Goal: Transaction & Acquisition: Purchase product/service

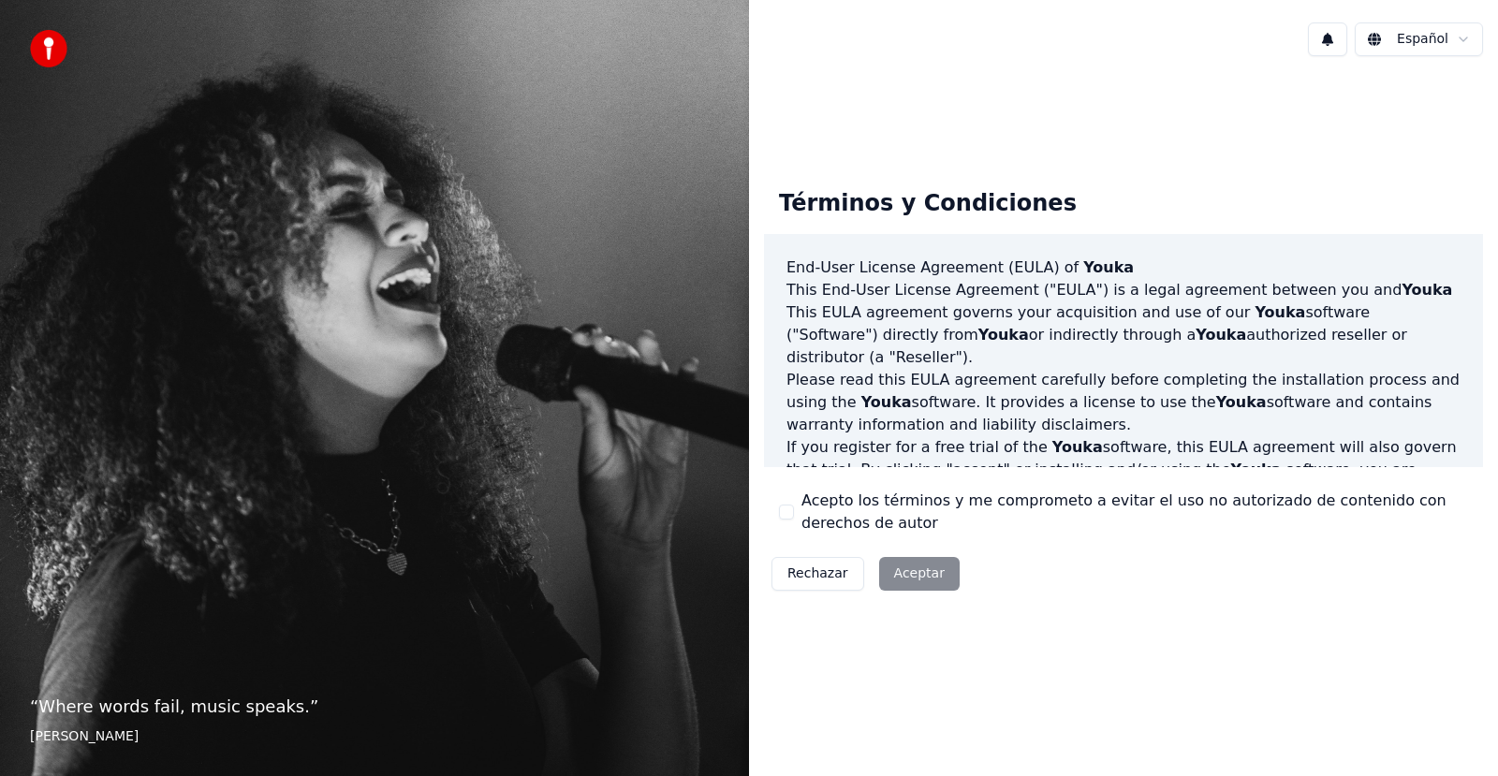
click at [795, 511] on div "Acepto los términos y me comprometo a evitar el uso no autorizado de contenido …" at bounding box center [1123, 511] width 689 height 45
click at [793, 511] on button "Acepto los términos y me comprometo a evitar el uso no autorizado de contenido …" at bounding box center [786, 511] width 15 height 15
click at [897, 571] on button "Aceptar" at bounding box center [919, 574] width 80 height 34
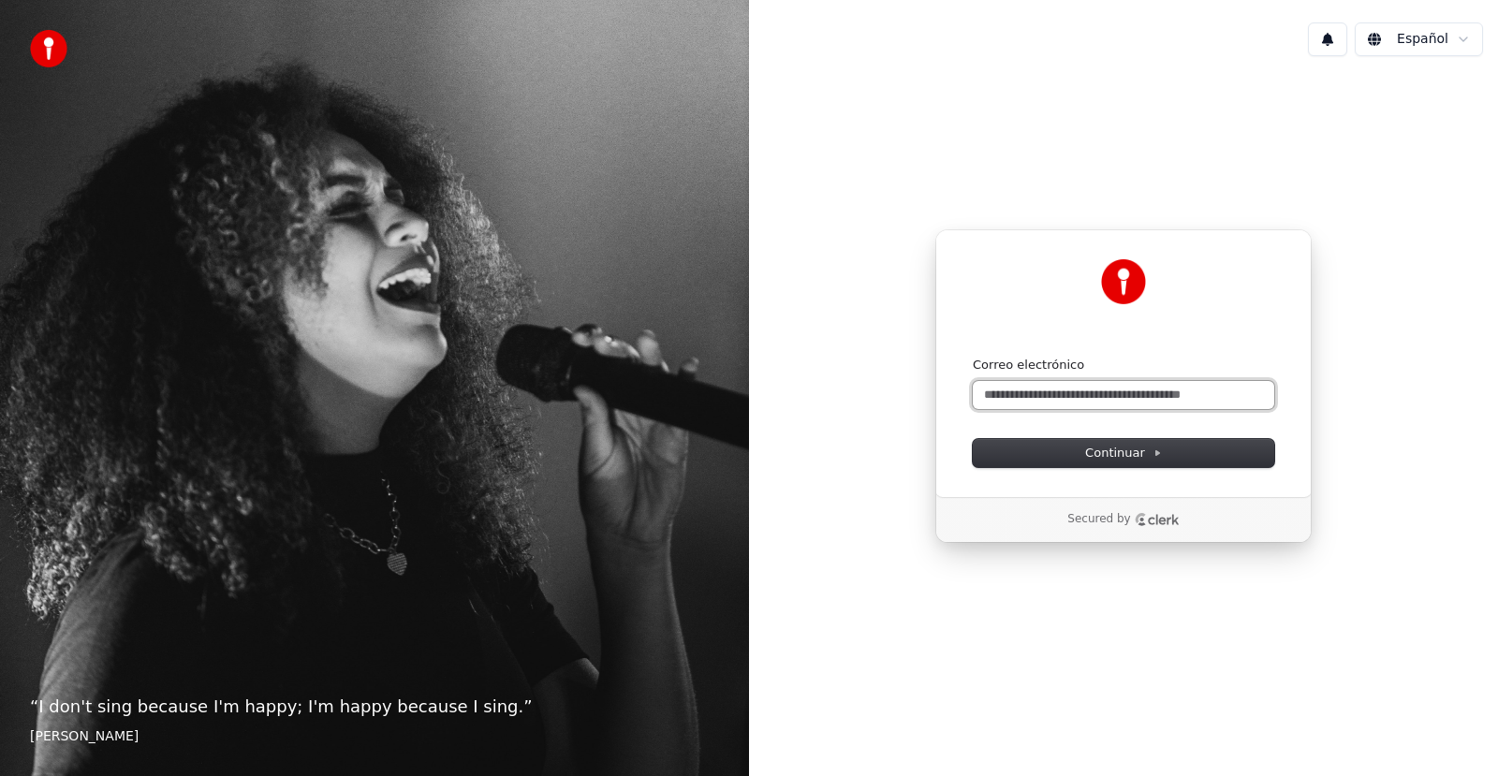
click at [1037, 402] on input "Correo electrónico" at bounding box center [1122, 395] width 301 height 28
type input "*"
click at [972, 357] on button "submit" at bounding box center [972, 357] width 0 height 0
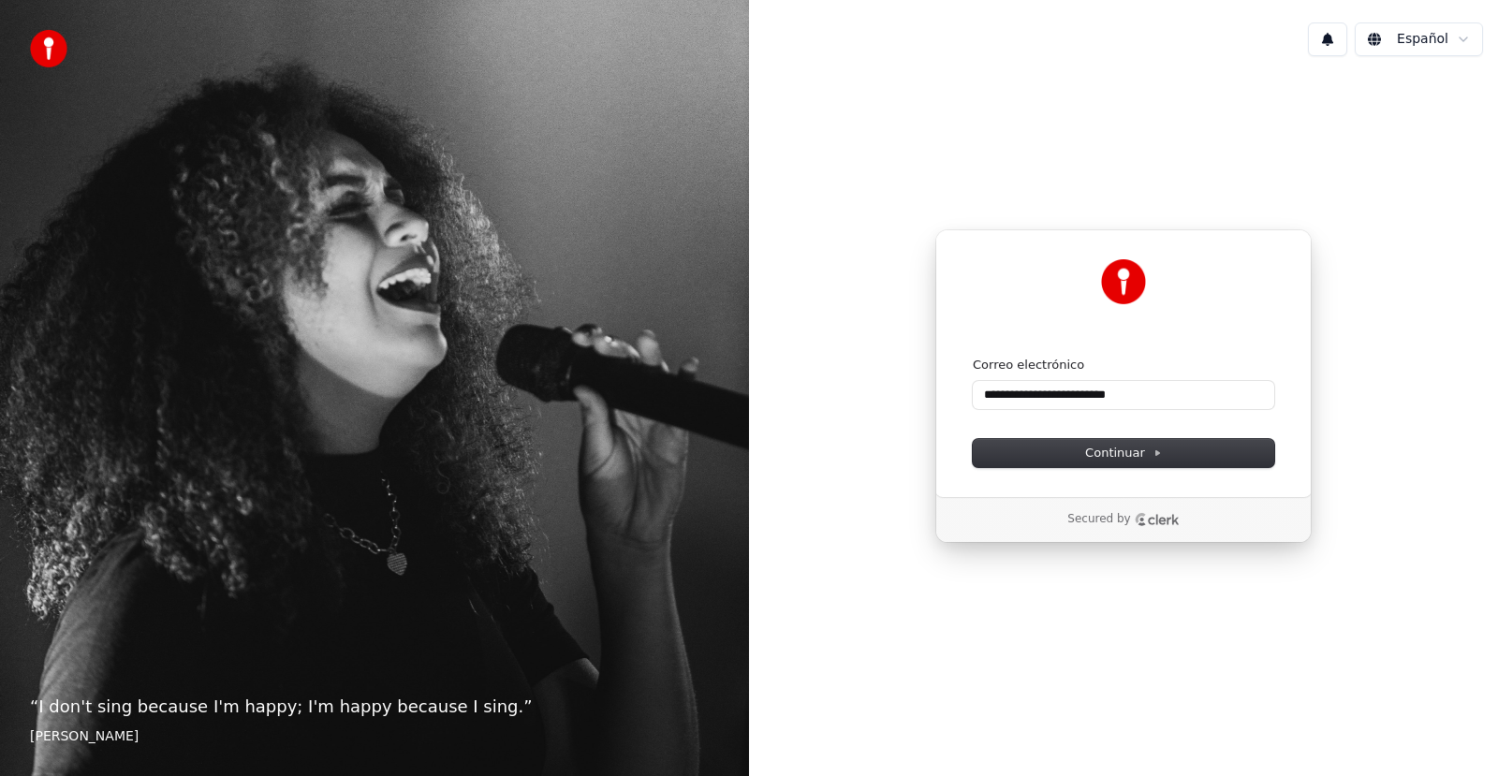
type input "**********"
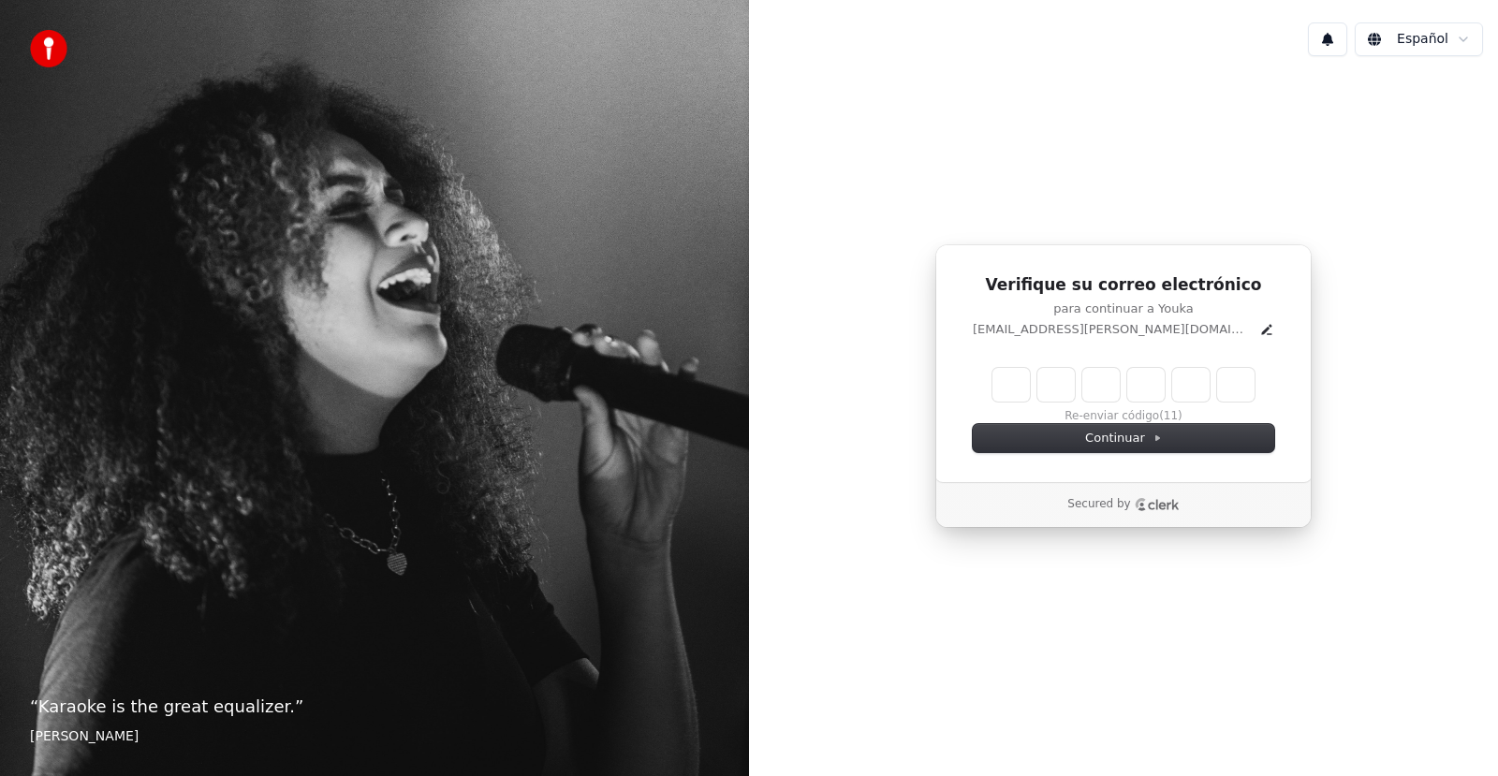
click at [1016, 386] on input "Enter verification code" at bounding box center [1123, 385] width 262 height 34
type input "******"
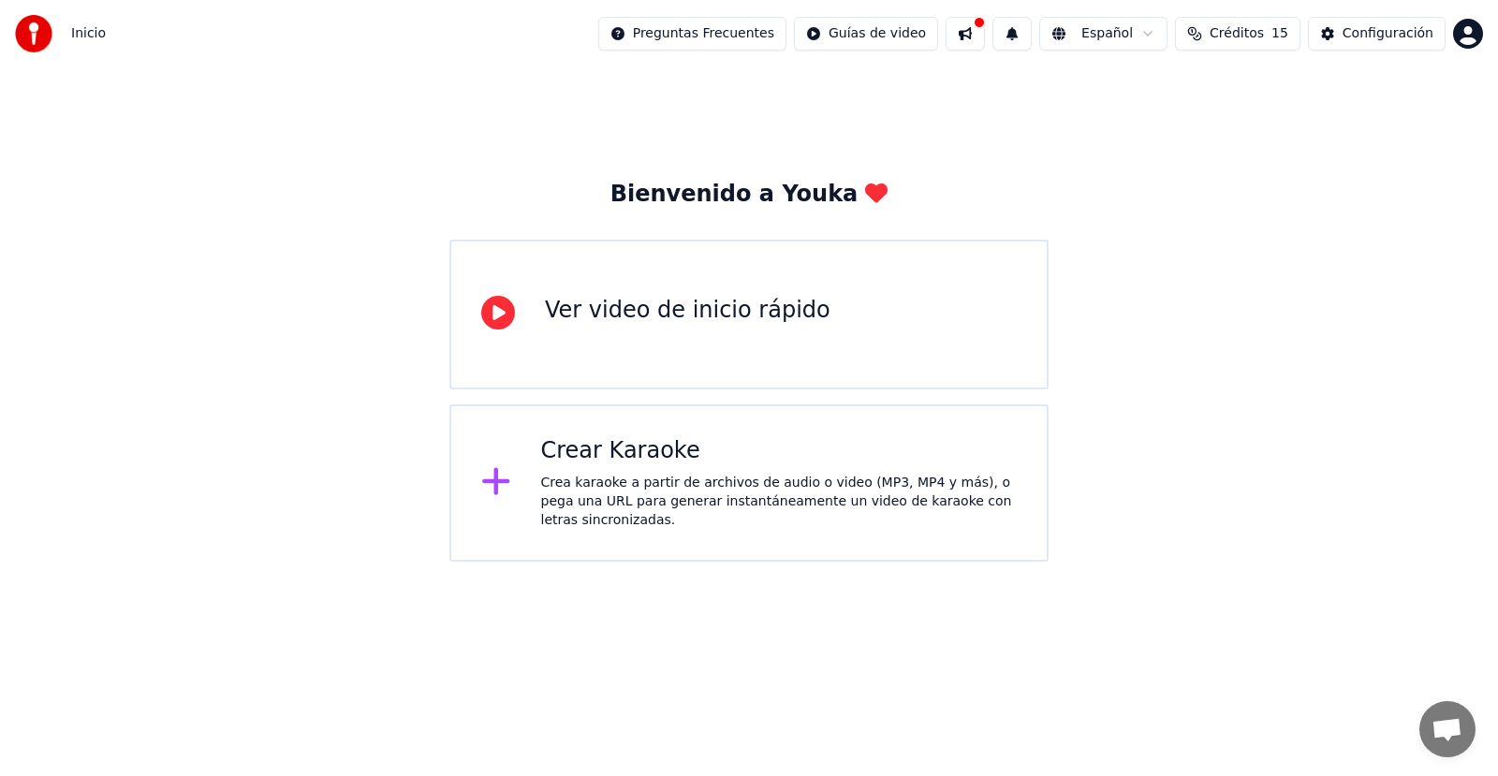
click at [797, 357] on div "Ver video de inicio rápido" at bounding box center [748, 315] width 599 height 150
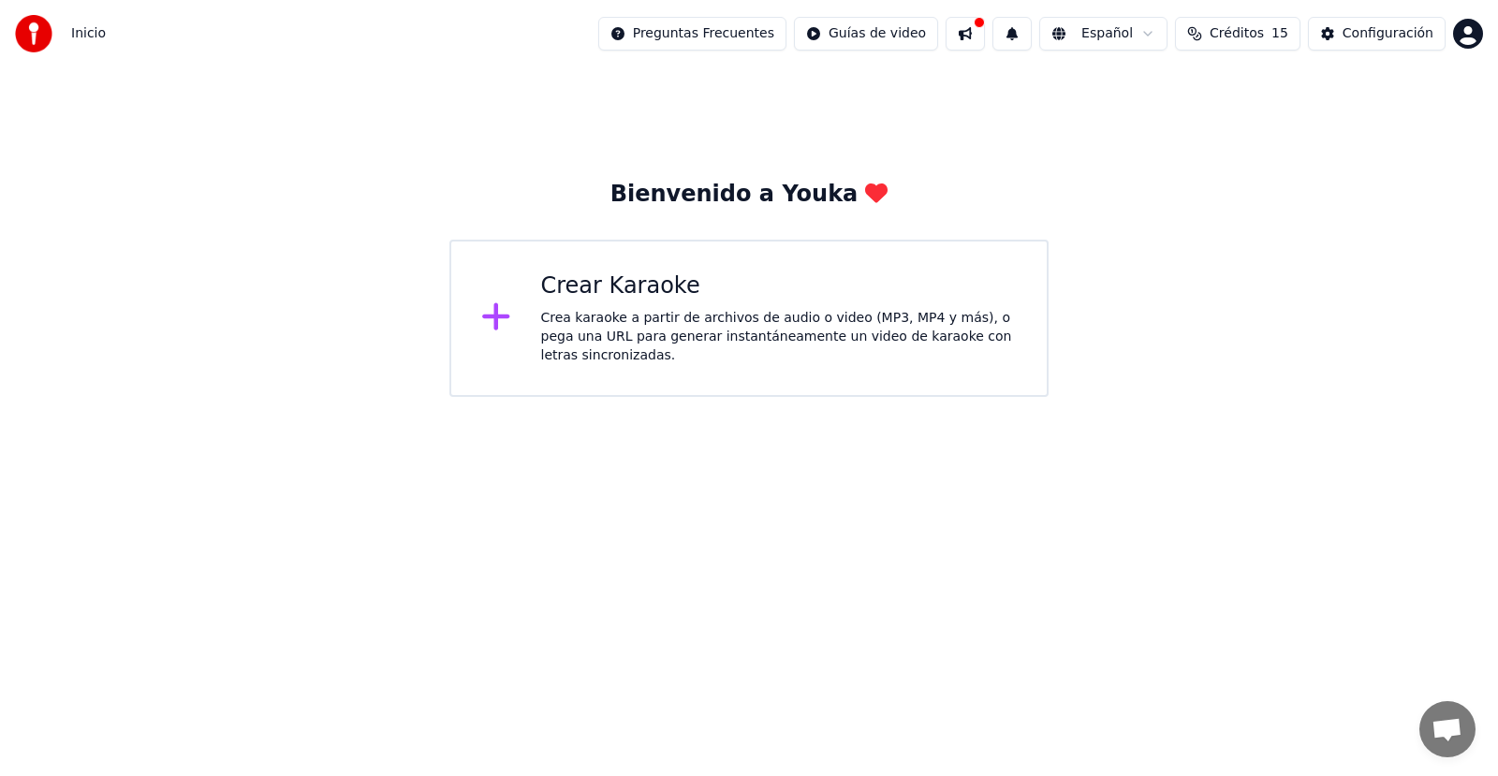
click at [652, 350] on div "Crea karaoke a partir de archivos de audio o video (MP3, MP4 y más), o pega una…" at bounding box center [779, 337] width 476 height 56
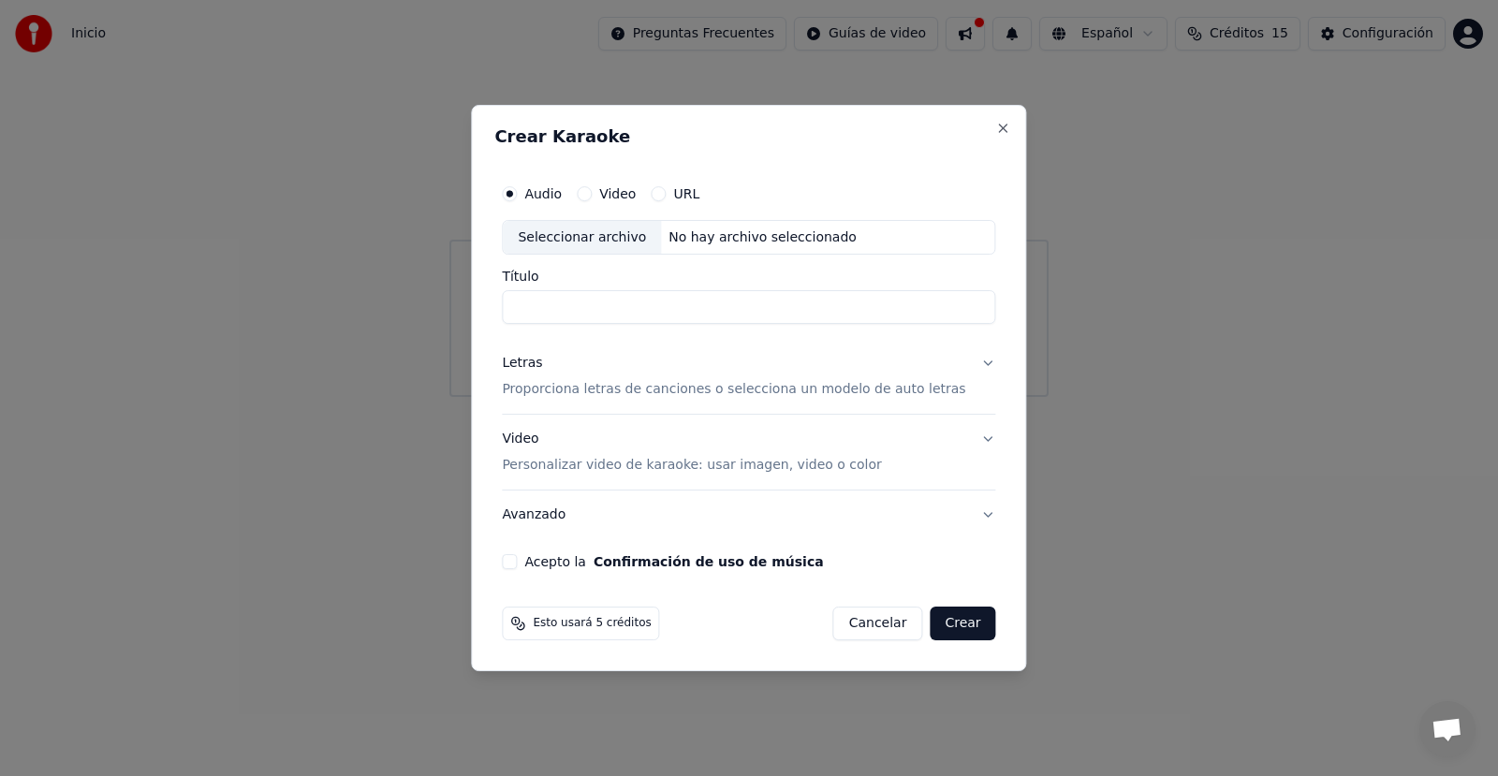
click at [694, 198] on label "URL" at bounding box center [686, 193] width 26 height 13
click at [665, 198] on button "URL" at bounding box center [657, 193] width 15 height 15
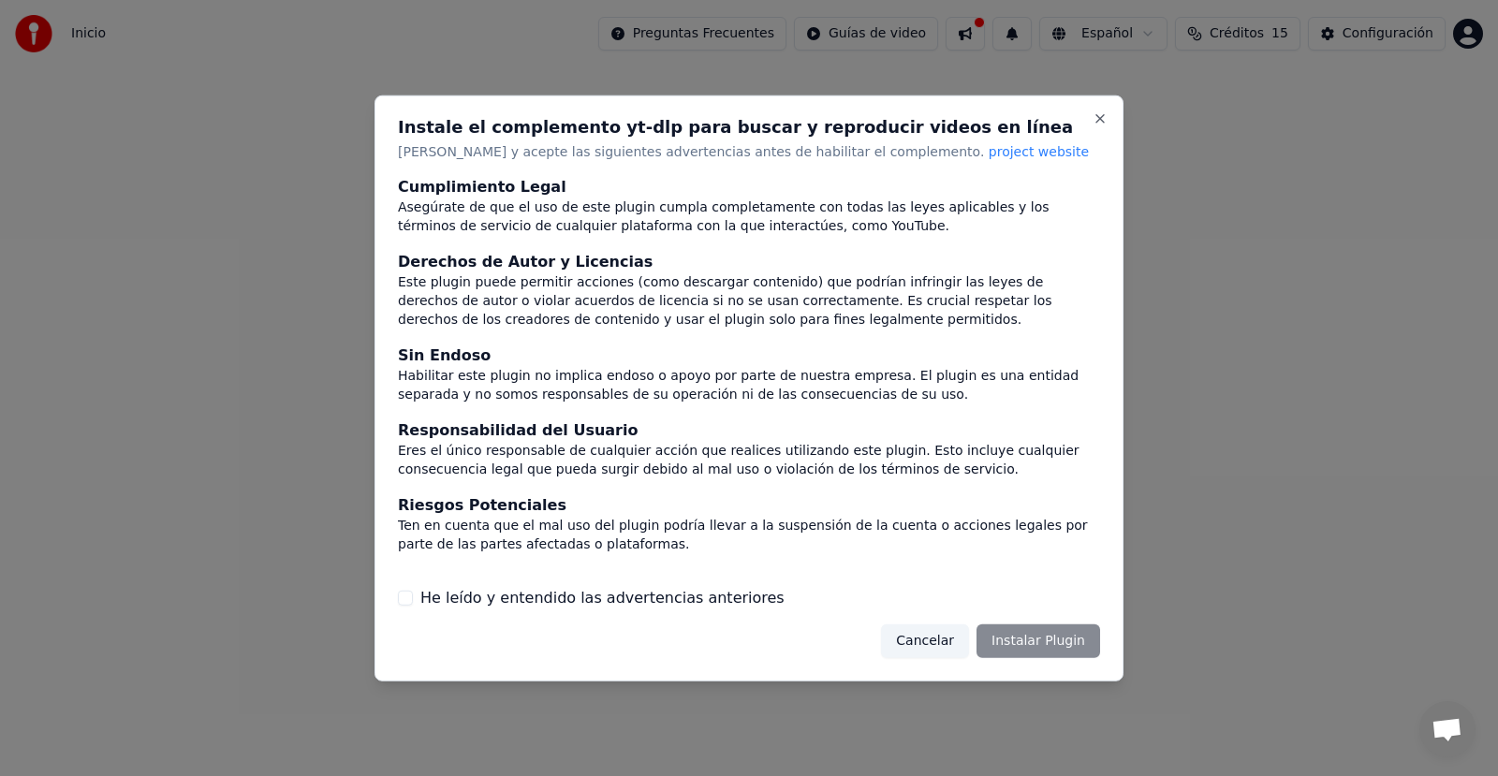
click at [621, 597] on label "He leído y entendido las advertencias anteriores" at bounding box center [602, 598] width 364 height 22
click at [413, 597] on button "He leído y entendido las advertencias anteriores" at bounding box center [405, 598] width 15 height 15
click at [1013, 634] on button "Instalar Plugin" at bounding box center [1038, 641] width 124 height 34
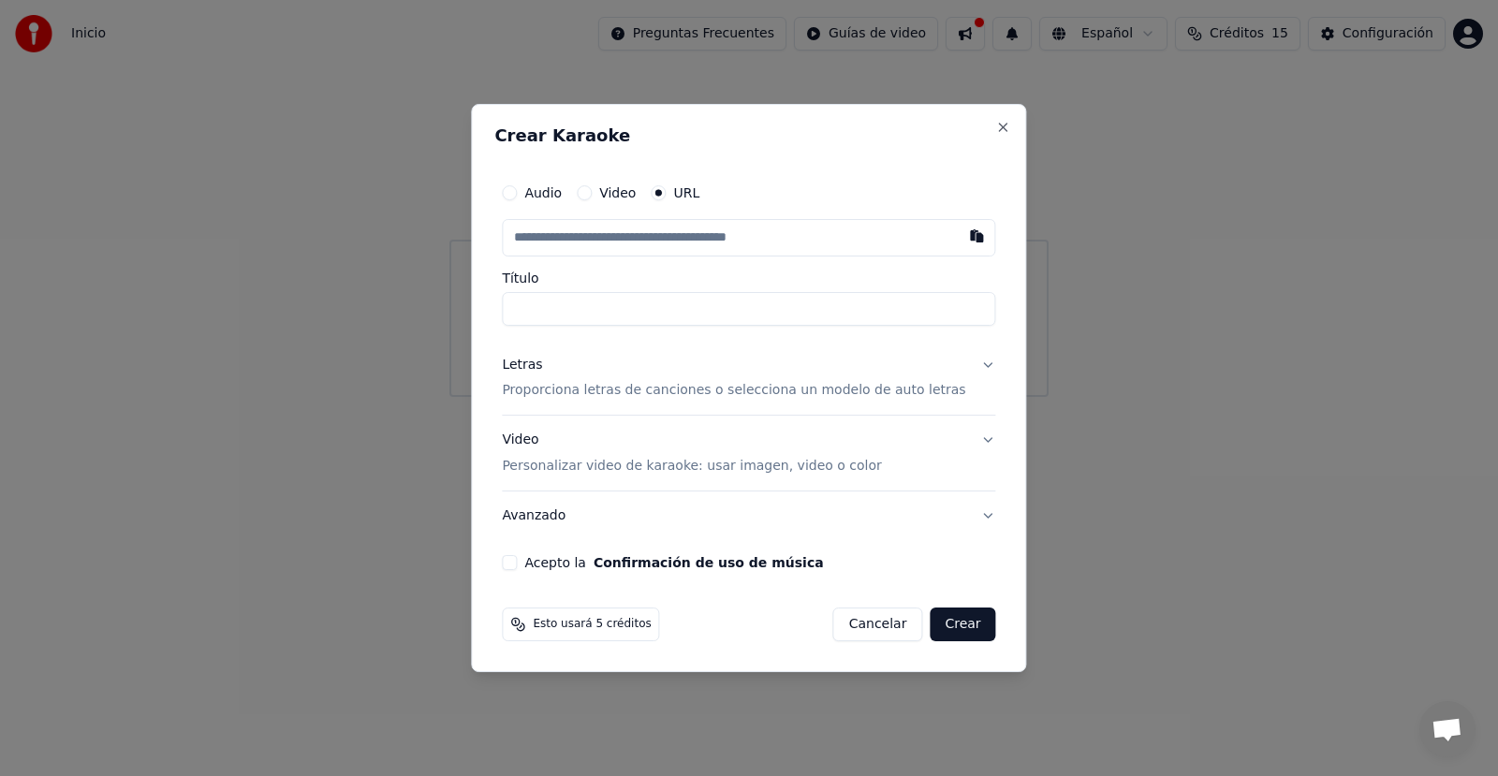
paste input "**********"
type input "**********"
click at [962, 367] on button "Letras Proporciona letras de canciones o selecciona un modelo de auto letras" at bounding box center [748, 378] width 493 height 75
type input "**********"
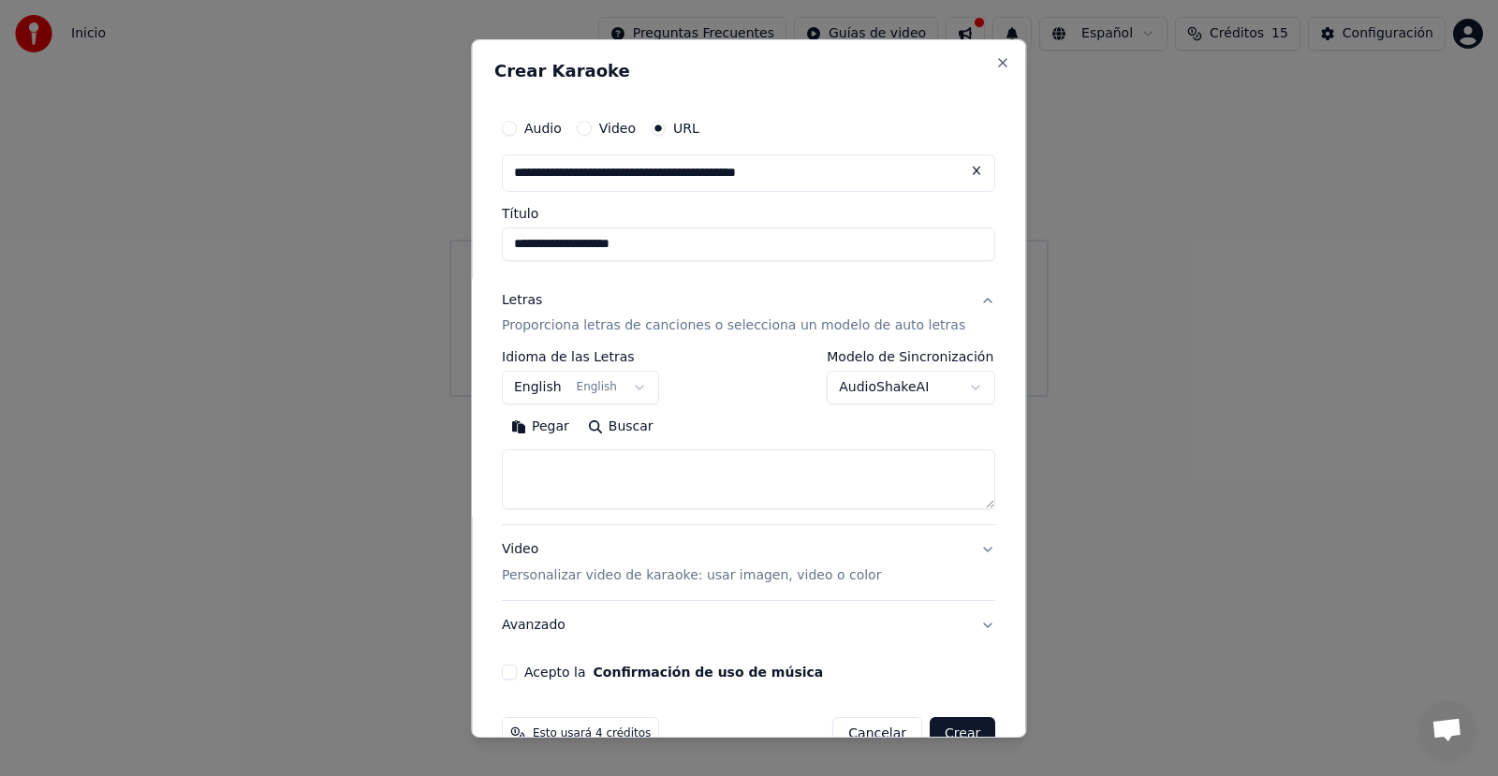
click at [632, 390] on button "English English" at bounding box center [580, 388] width 157 height 34
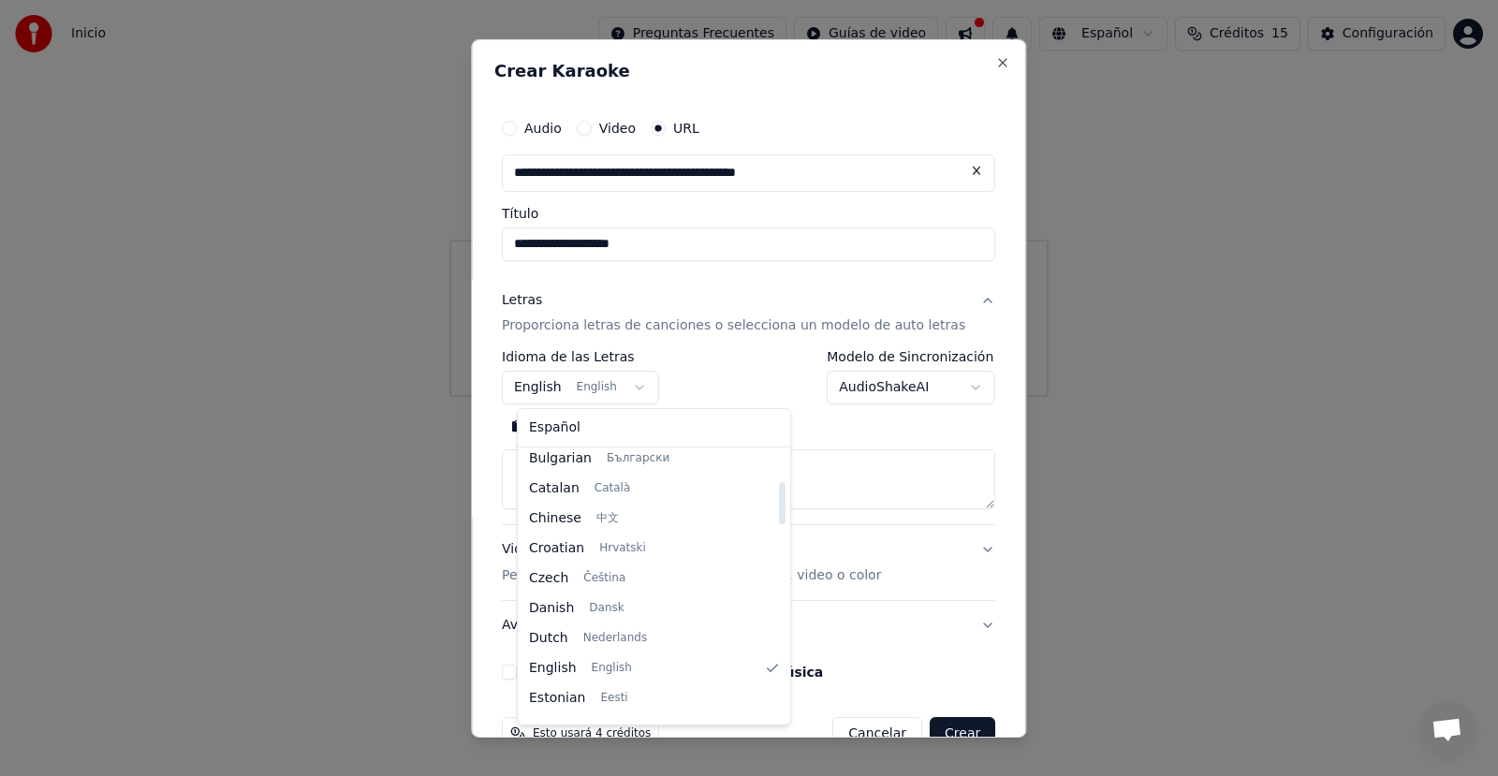
scroll to position [281, 0]
select select "**"
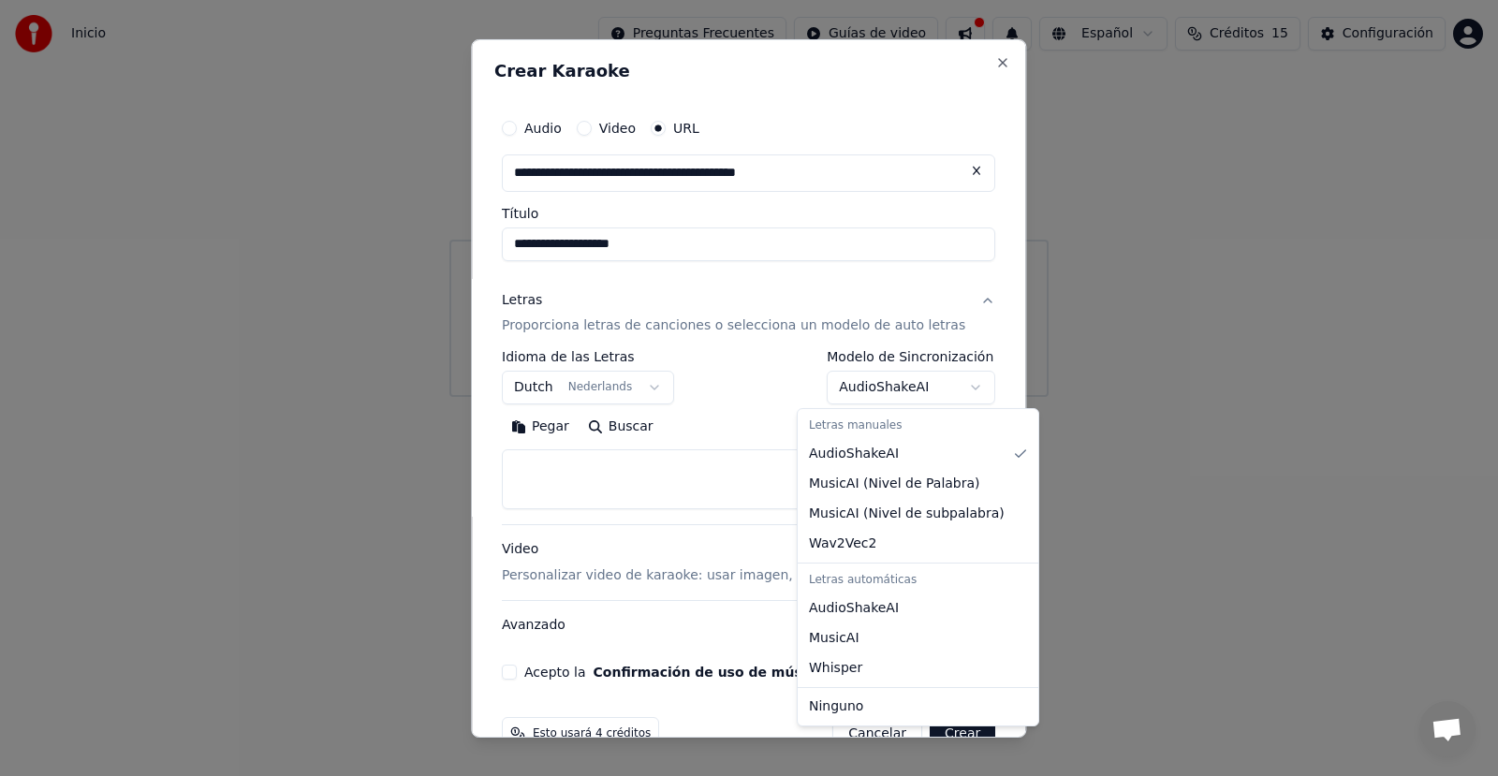
click at [957, 383] on body "**********" at bounding box center [749, 198] width 1498 height 397
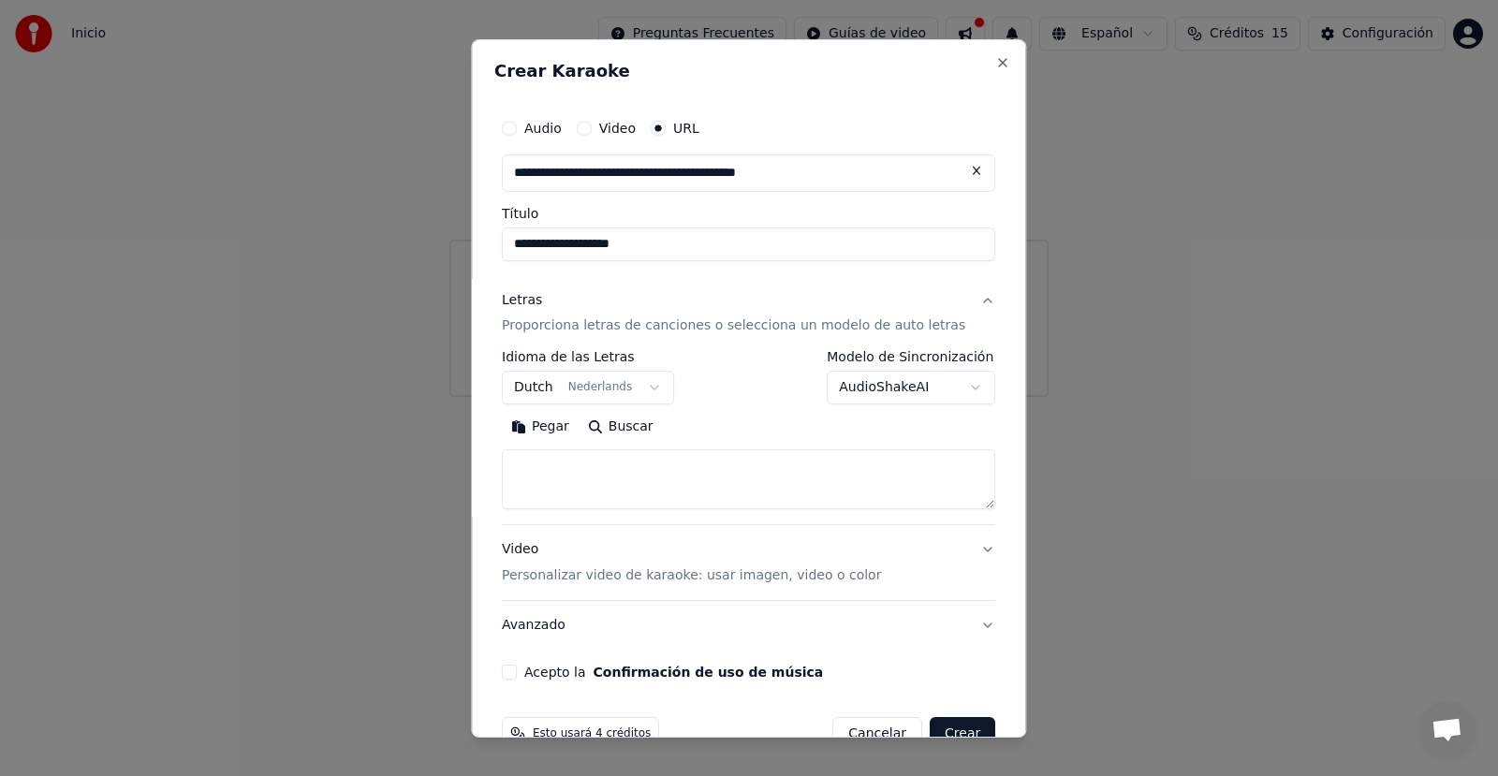
click at [957, 383] on body "**********" at bounding box center [749, 198] width 1498 height 397
click at [543, 489] on textarea at bounding box center [748, 479] width 493 height 60
click at [591, 464] on textarea at bounding box center [748, 479] width 493 height 60
click at [554, 434] on button "Pegar" at bounding box center [540, 427] width 77 height 30
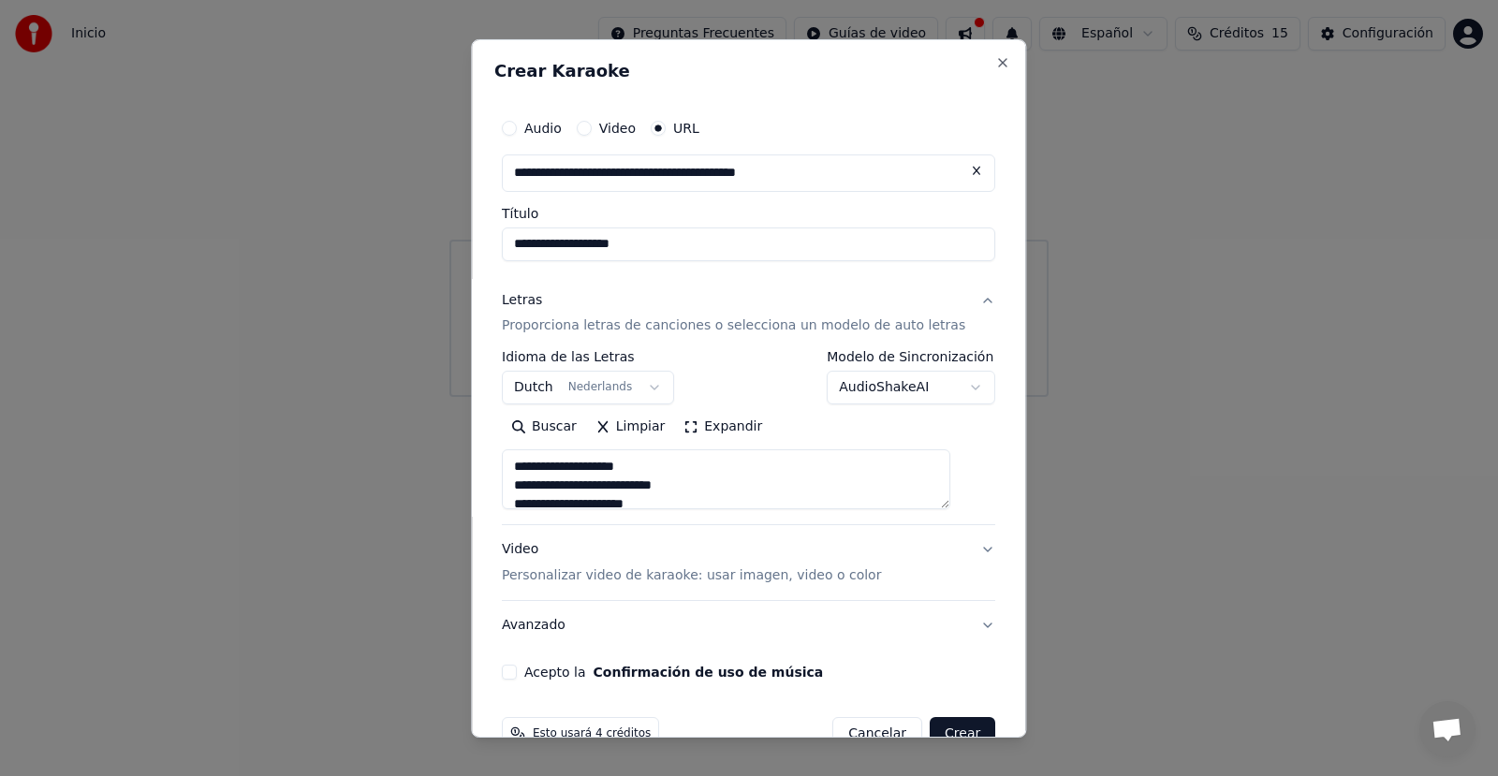
type textarea "**********"
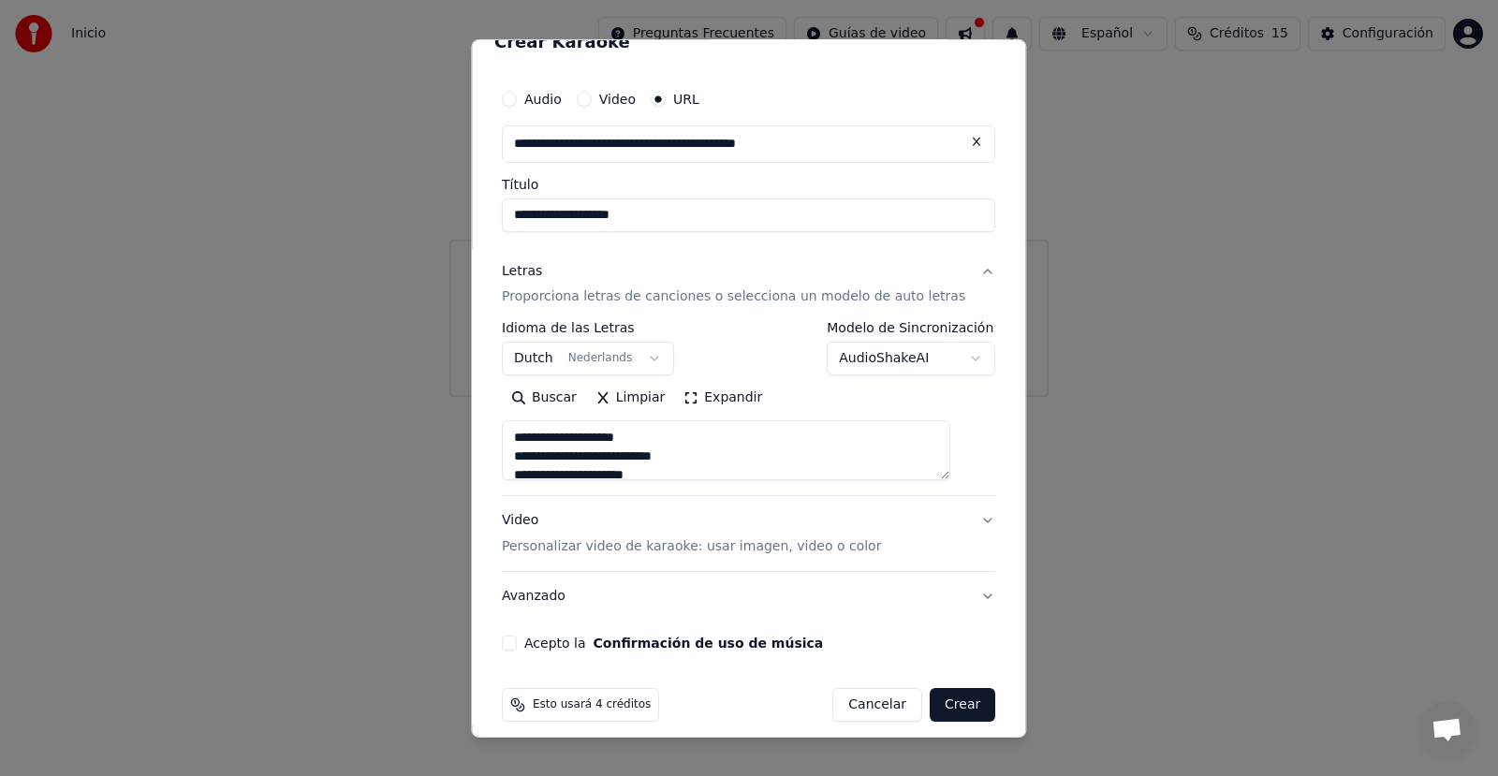
scroll to position [44, 0]
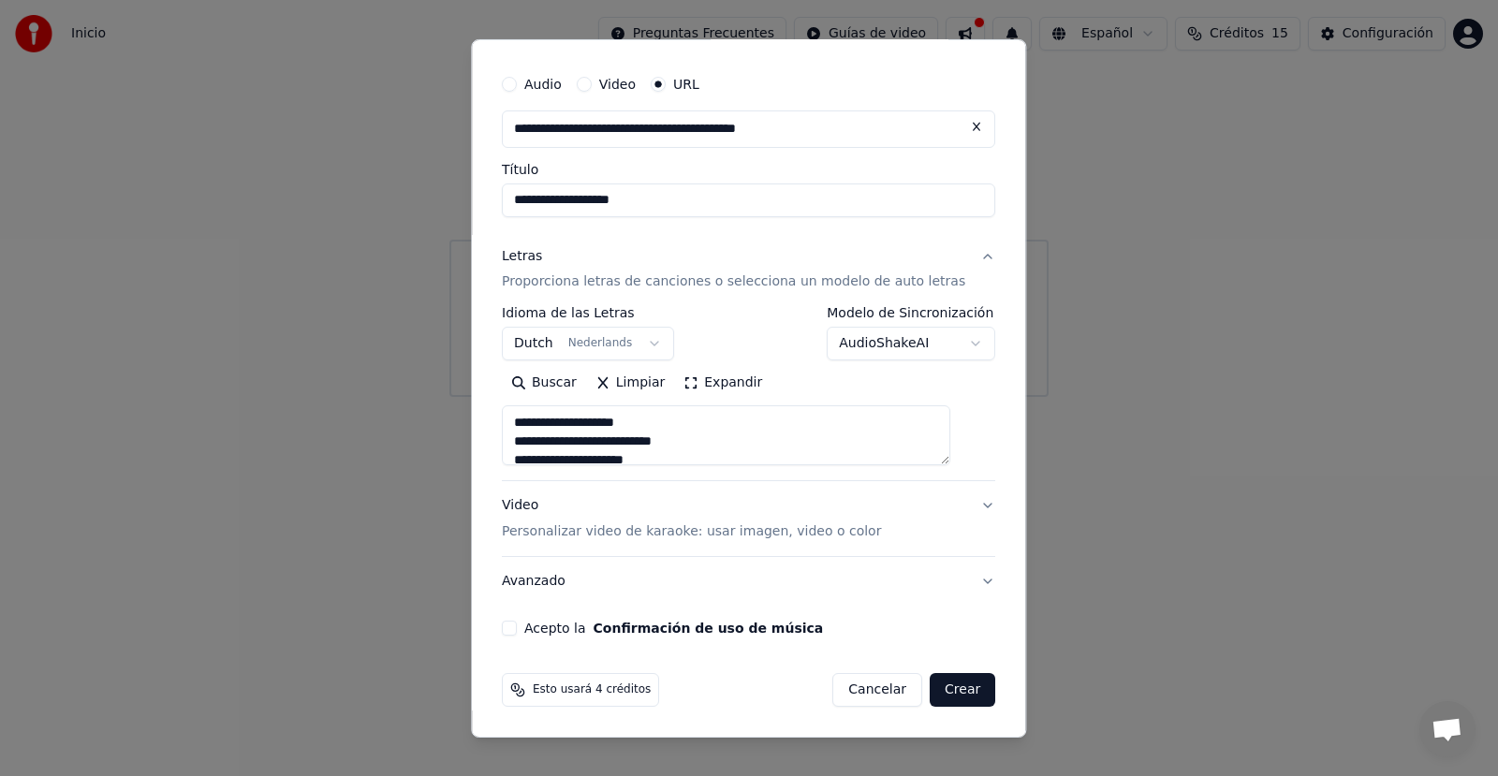
click at [517, 630] on button "Acepto la Confirmación de uso de música" at bounding box center [509, 628] width 15 height 15
click at [563, 695] on span "Esto usará 4 créditos" at bounding box center [592, 689] width 118 height 15
click at [517, 628] on button "Acepto la Confirmación de uso de música" at bounding box center [509, 628] width 15 height 15
click at [954, 683] on button "Crear" at bounding box center [962, 690] width 66 height 34
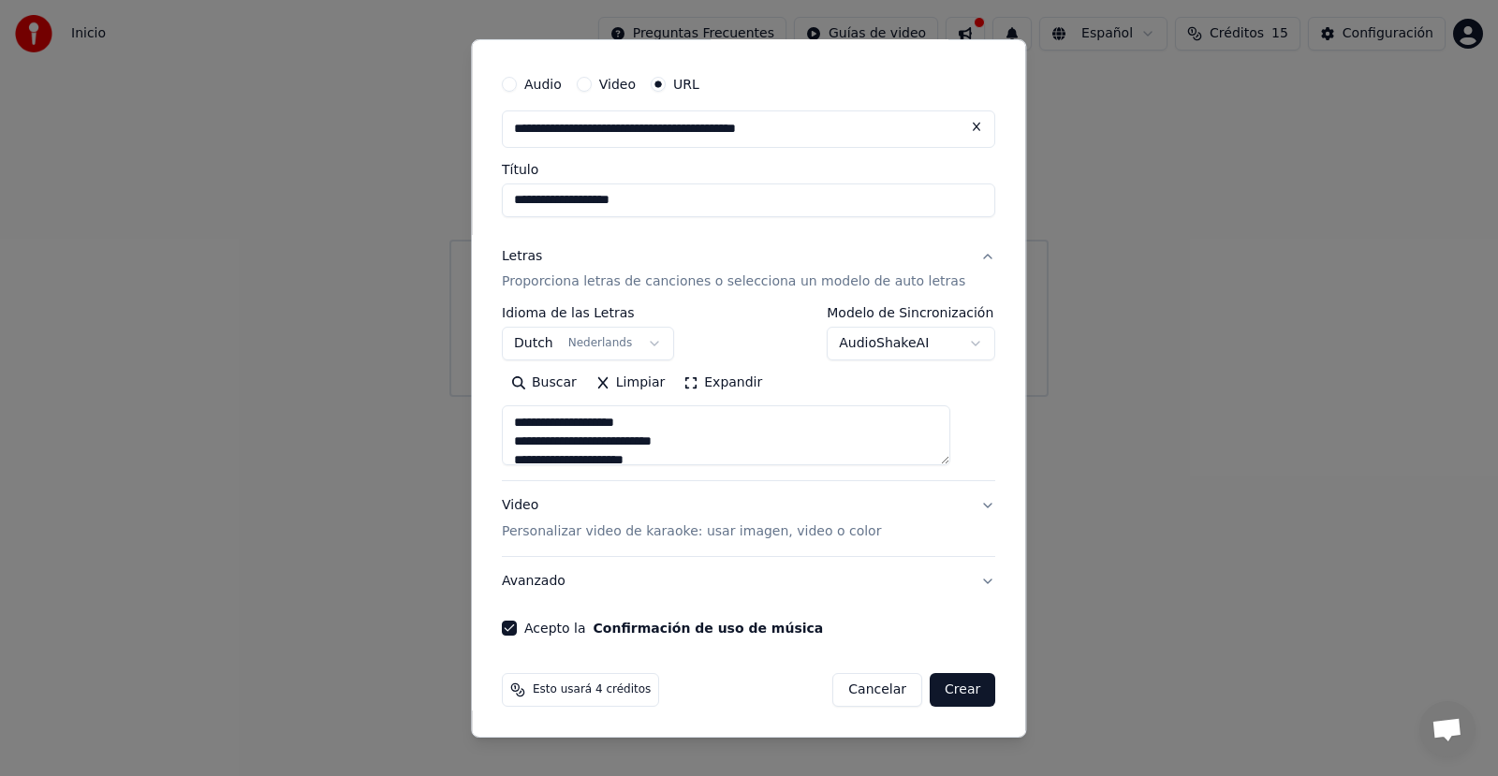
select select "**"
type textarea "**********"
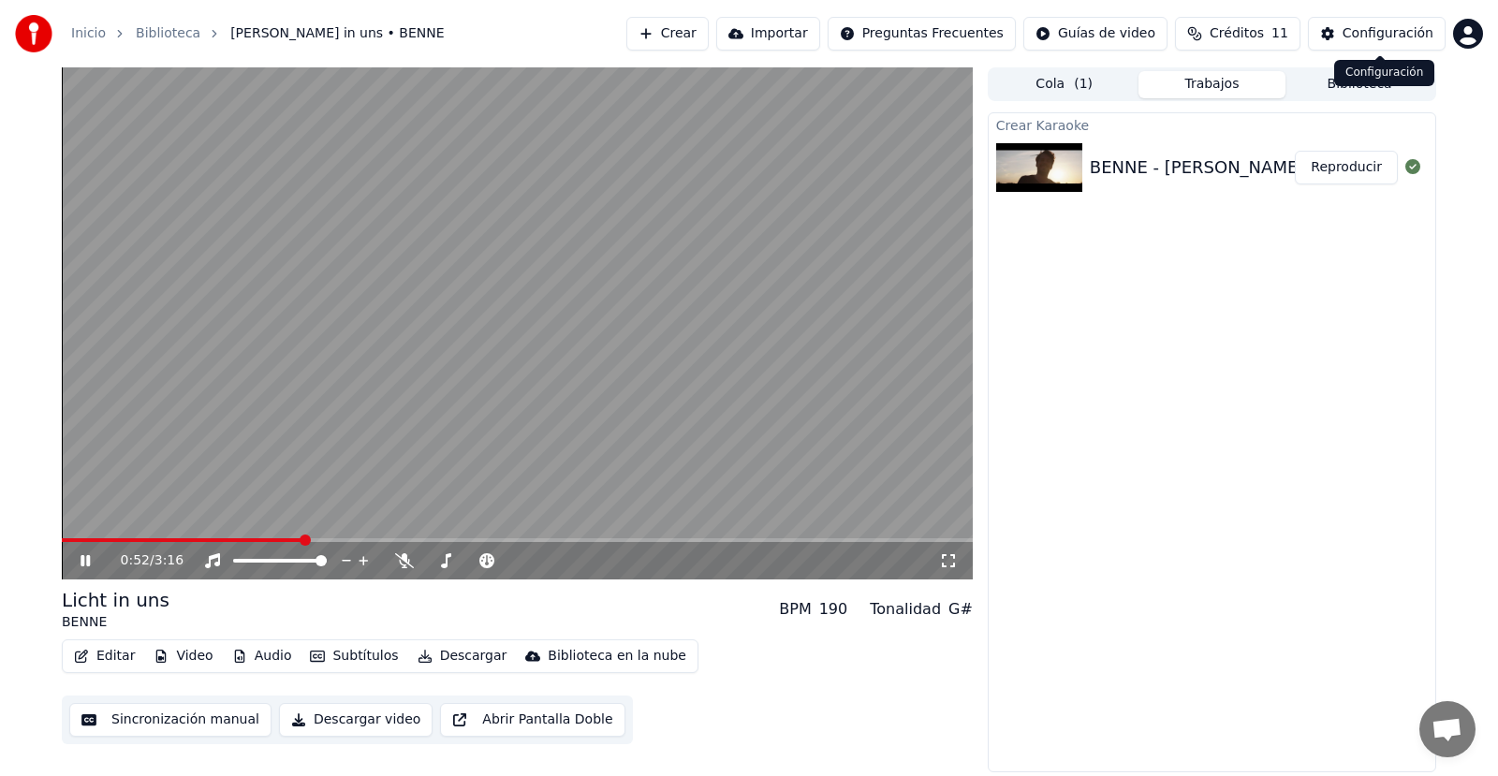
click at [1274, 43] on button "Créditos 11" at bounding box center [1237, 34] width 125 height 34
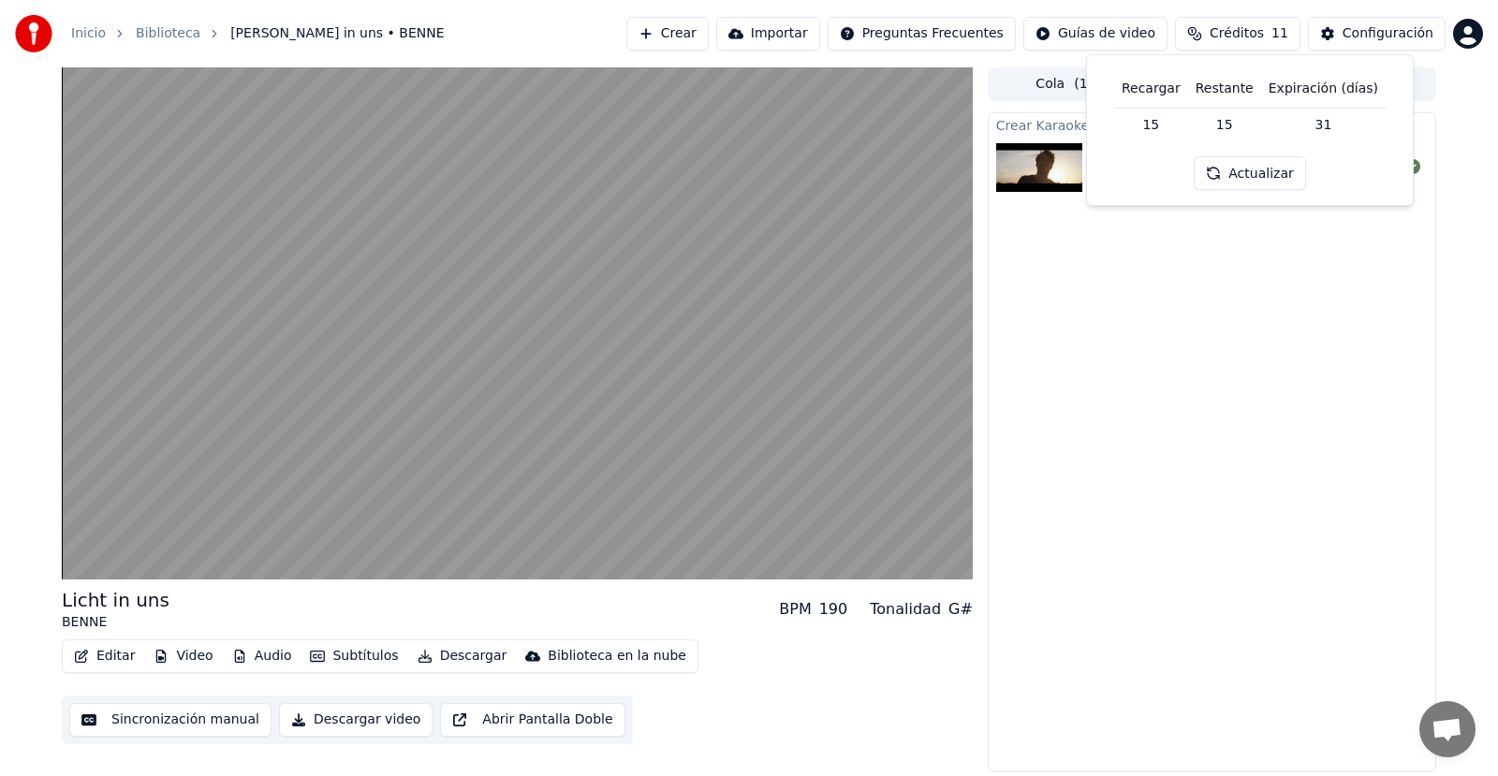
click at [1172, 122] on td "15" at bounding box center [1151, 125] width 74 height 34
click at [1451, 29] on div "Crear Importar Preguntas Frecuentes Guías de video Créditos 11 Configuración" at bounding box center [1054, 34] width 856 height 34
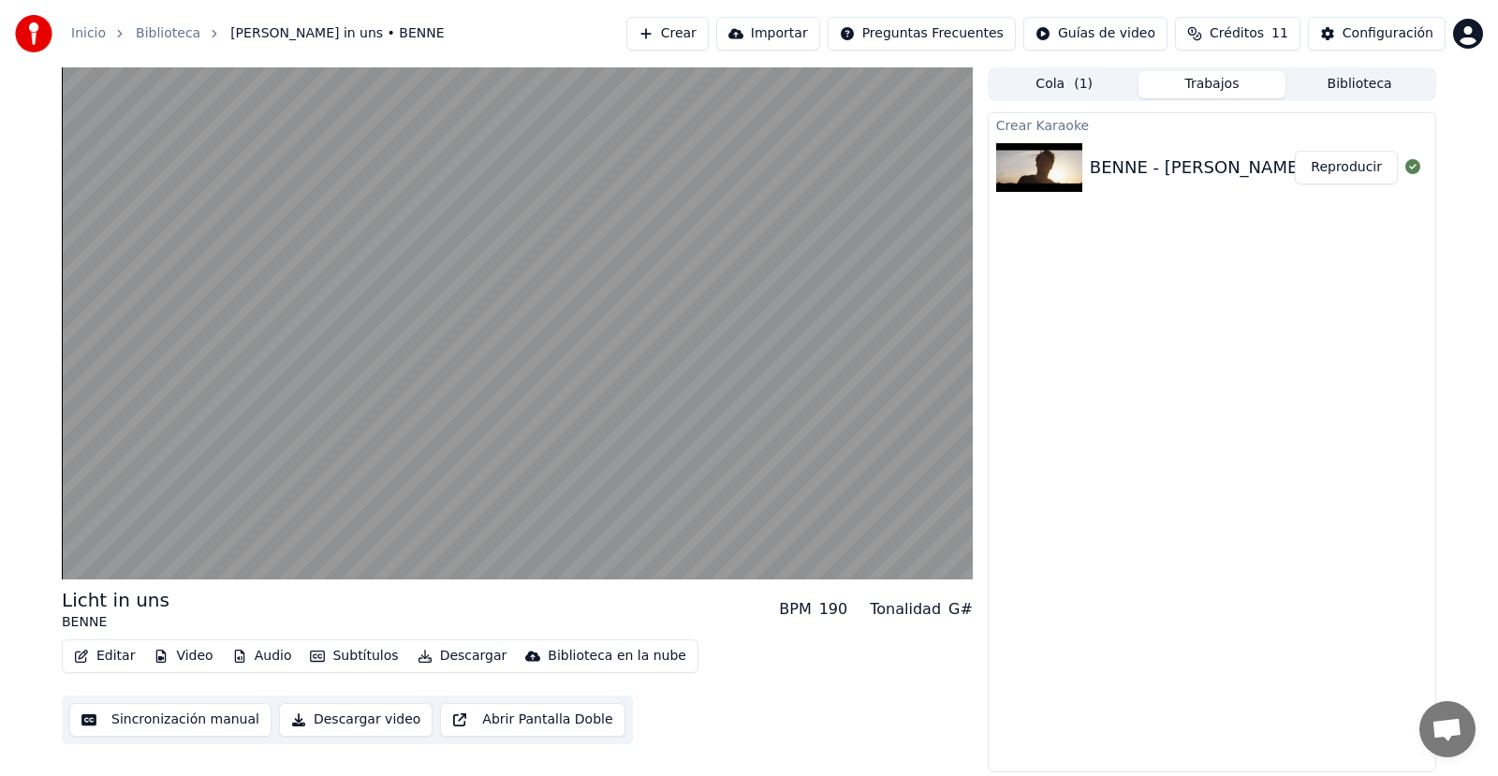
click at [1456, 30] on html "Inicio Biblioteca [PERSON_NAME] in uns • BENNE Crear Importar Preguntas Frecuen…" at bounding box center [749, 388] width 1498 height 776
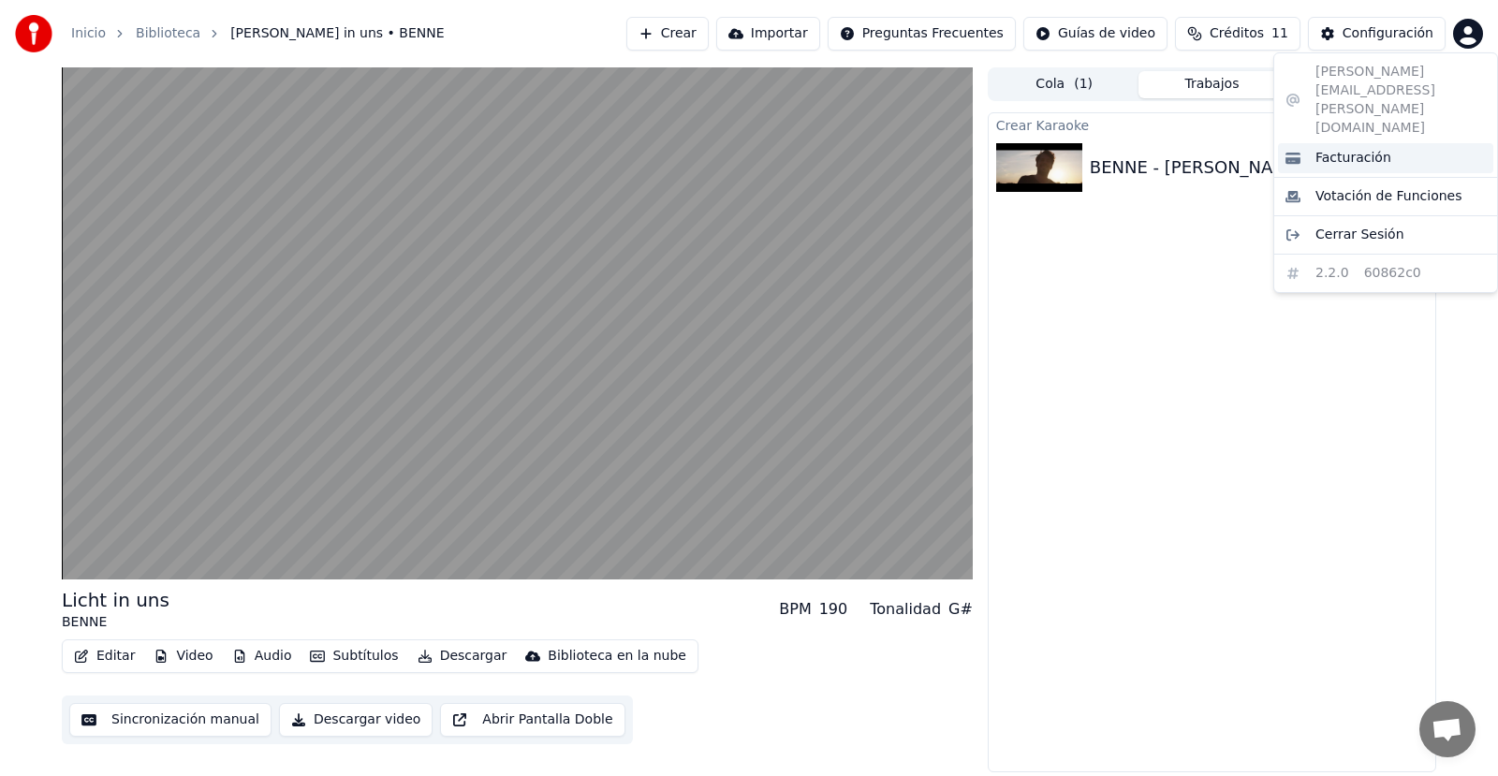
click at [1317, 143] on div "Facturación" at bounding box center [1385, 158] width 215 height 30
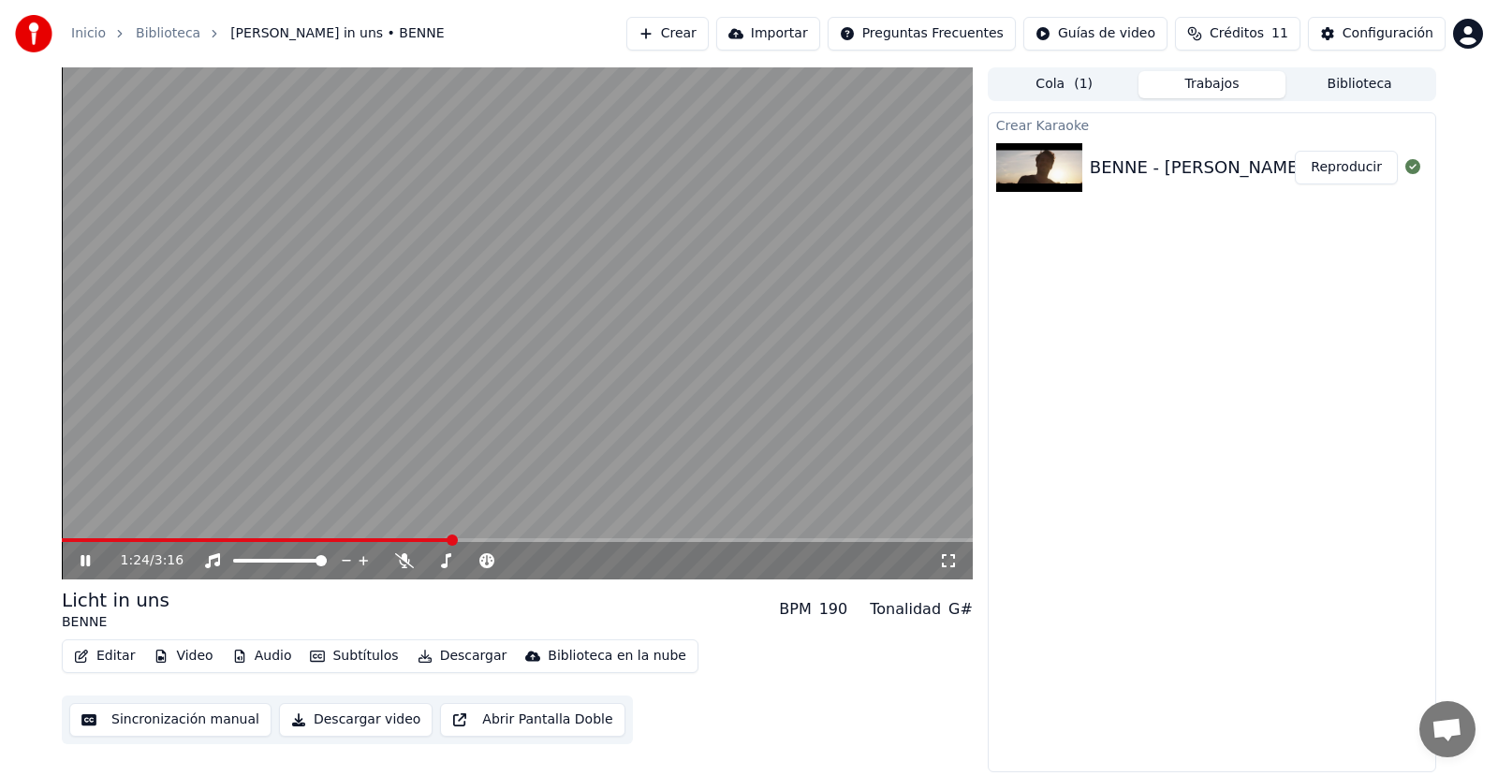
click at [80, 558] on icon at bounding box center [99, 560] width 44 height 15
click at [1369, 166] on button "Reproducir" at bounding box center [1345, 168] width 103 height 34
click at [85, 559] on icon at bounding box center [99, 560] width 44 height 15
click at [81, 558] on icon at bounding box center [85, 560] width 11 height 13
click at [83, 555] on icon at bounding box center [99, 560] width 44 height 15
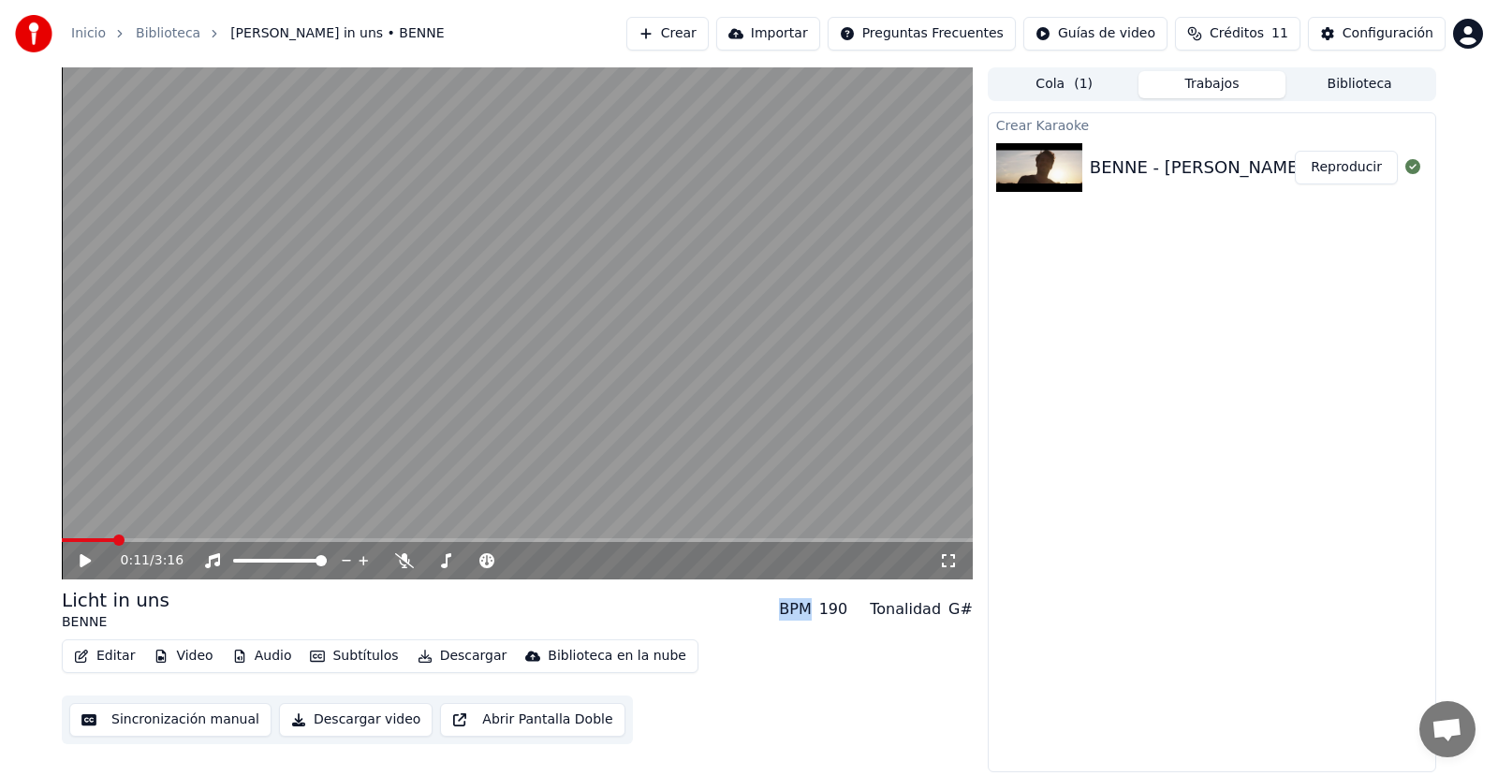
click at [83, 557] on icon at bounding box center [85, 560] width 11 height 13
click at [83, 557] on icon at bounding box center [84, 560] width 9 height 11
click at [83, 557] on icon at bounding box center [85, 560] width 11 height 13
click at [83, 557] on icon at bounding box center [84, 560] width 9 height 11
click at [83, 557] on icon at bounding box center [85, 560] width 11 height 13
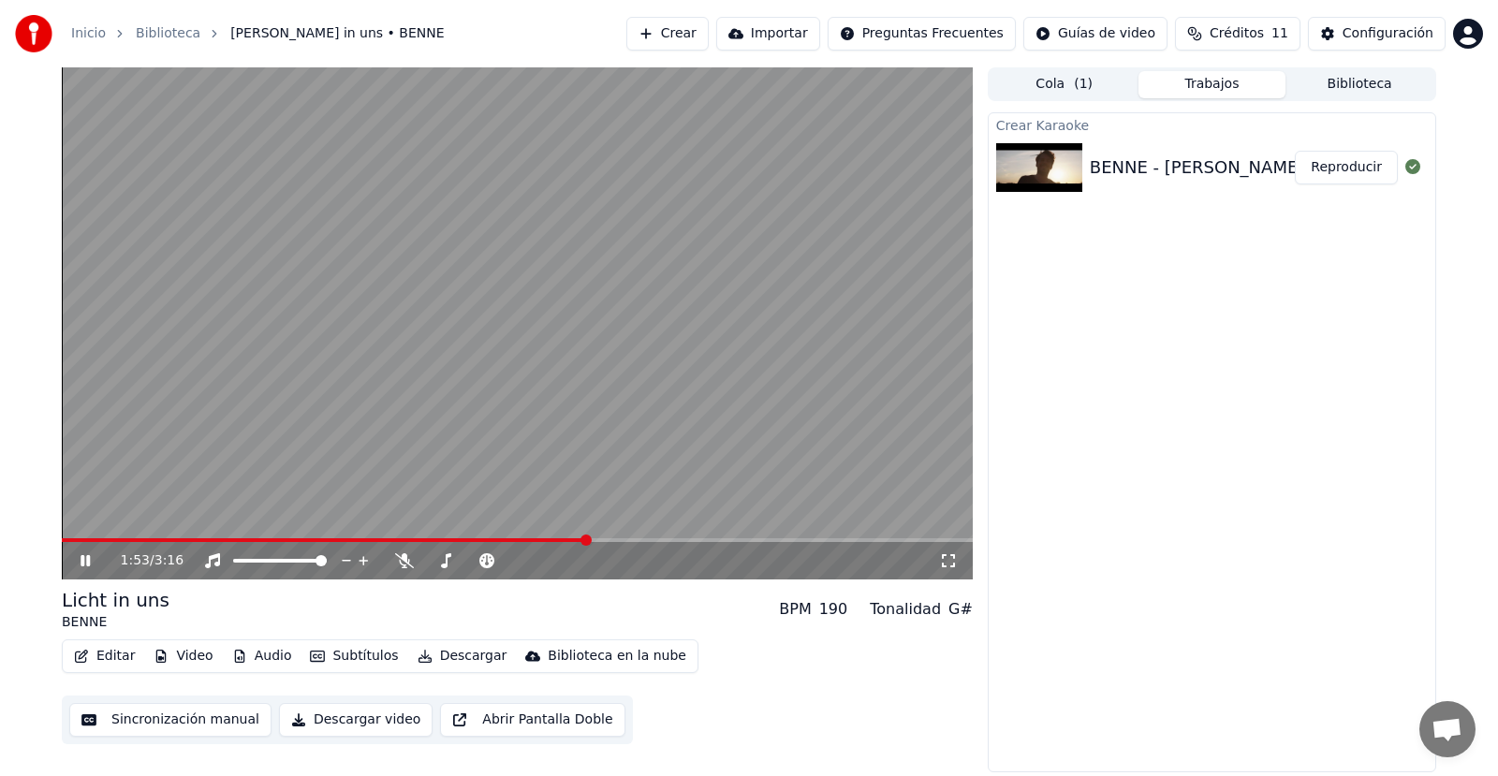
click at [85, 556] on icon at bounding box center [99, 560] width 44 height 15
click at [86, 562] on icon at bounding box center [99, 560] width 44 height 15
click at [90, 565] on icon at bounding box center [99, 560] width 44 height 15
click at [90, 565] on icon at bounding box center [84, 560] width 9 height 11
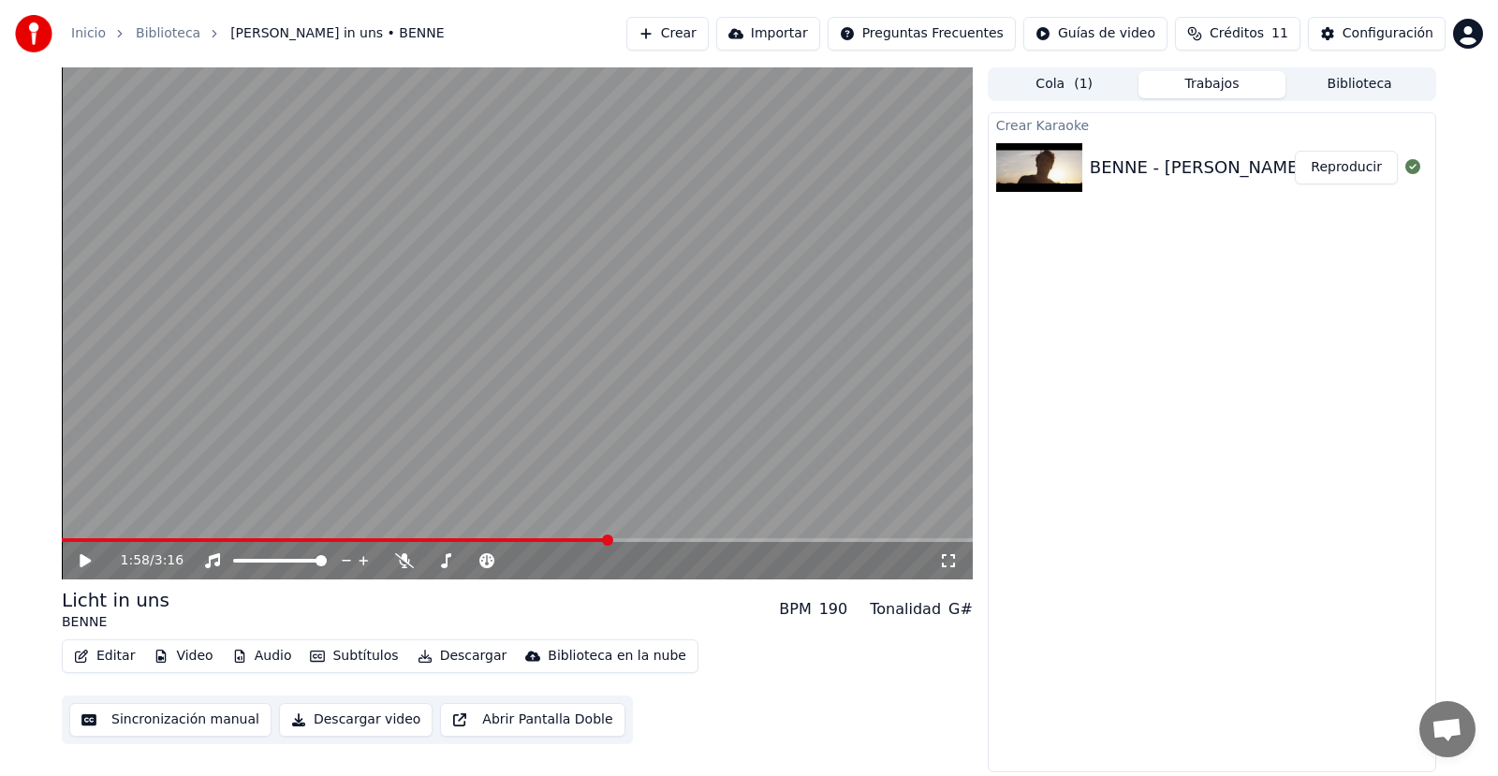
click at [90, 565] on icon at bounding box center [99, 560] width 44 height 15
click at [80, 558] on icon at bounding box center [99, 560] width 44 height 15
click at [254, 662] on button "Audio" at bounding box center [262, 656] width 75 height 26
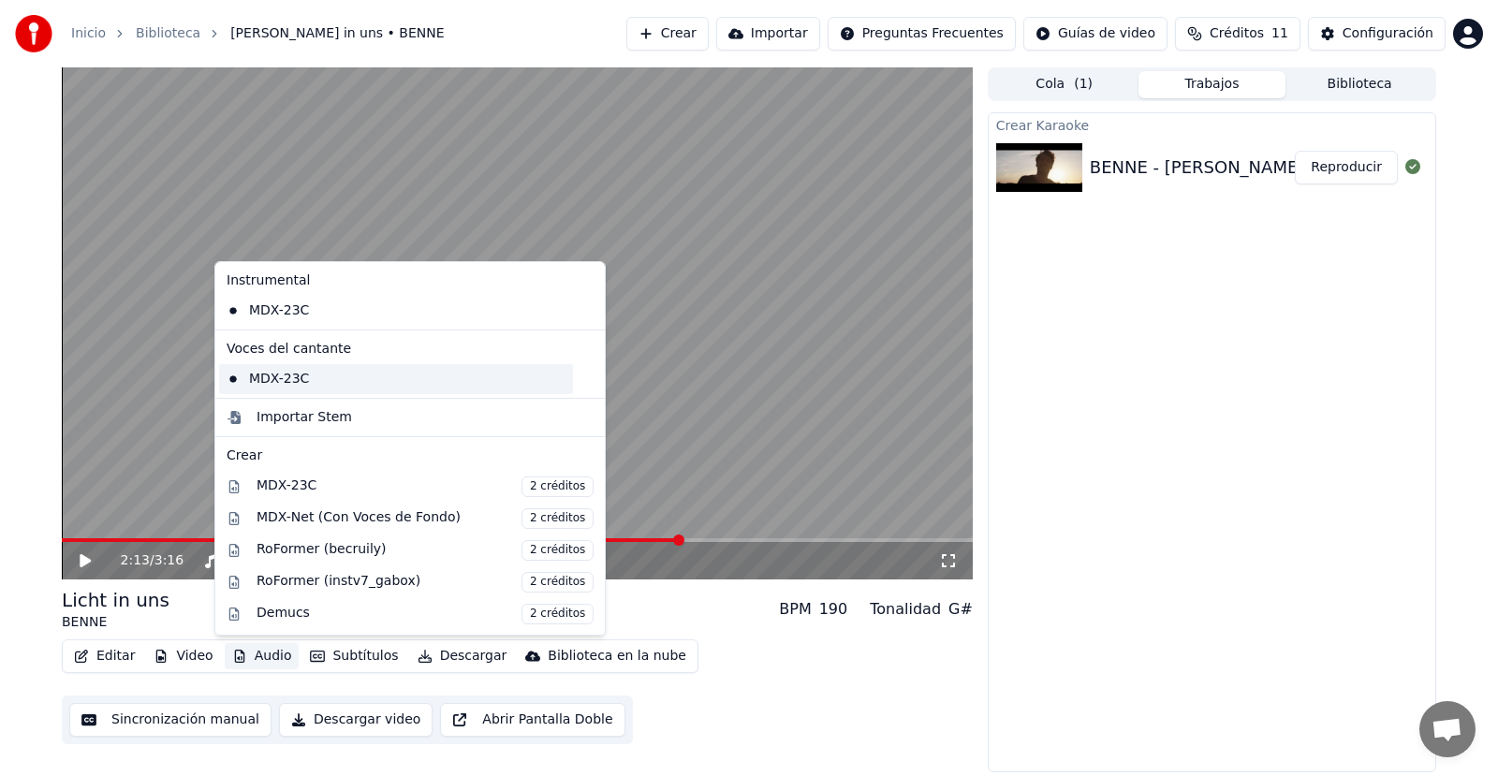
click at [286, 383] on div "MDX-23C" at bounding box center [396, 379] width 354 height 30
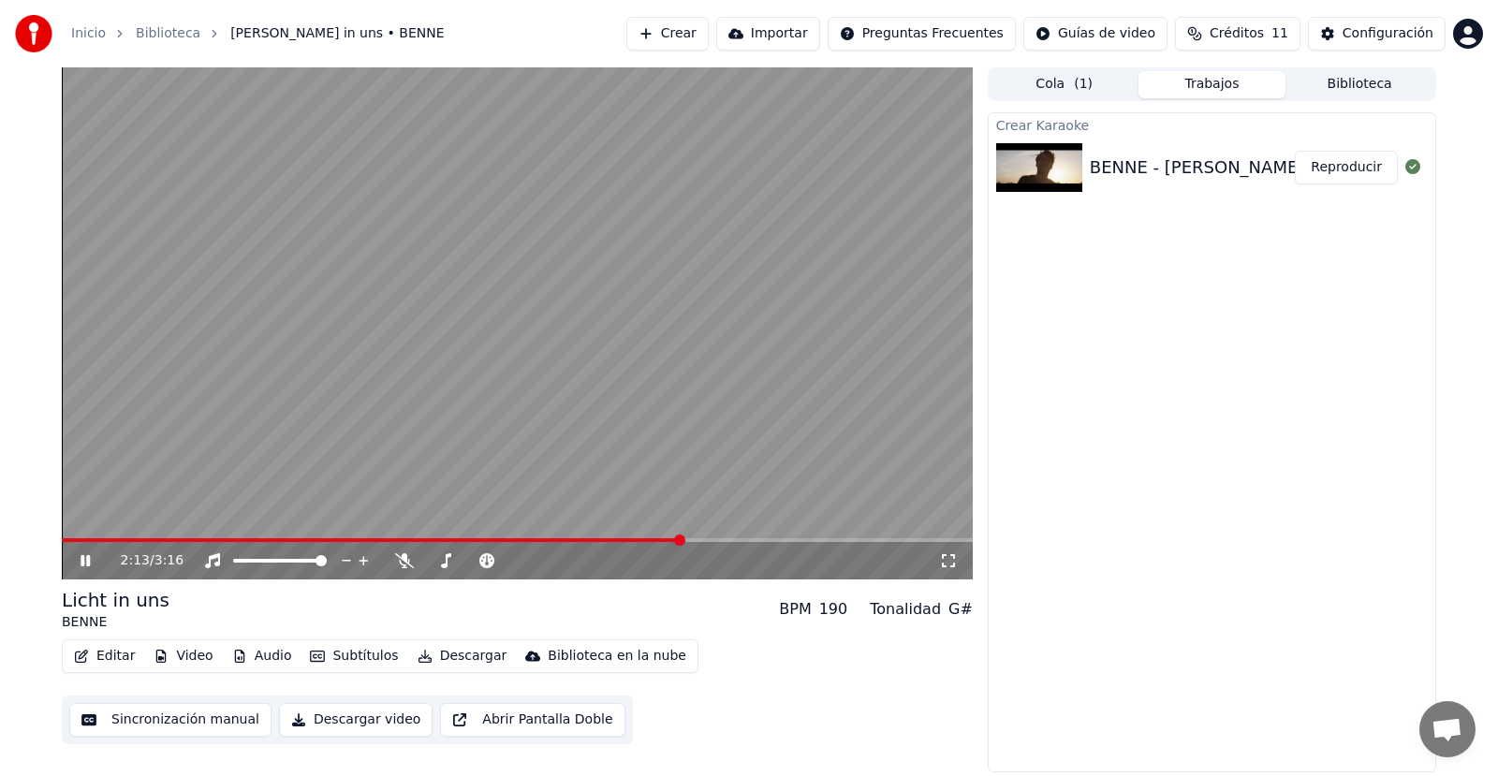
click at [90, 560] on icon at bounding box center [84, 560] width 9 height 11
click at [90, 560] on icon at bounding box center [85, 560] width 11 height 13
click at [193, 535] on video at bounding box center [517, 323] width 911 height 512
click at [195, 538] on span at bounding box center [129, 540] width 135 height 4
click at [99, 555] on icon at bounding box center [99, 560] width 44 height 15
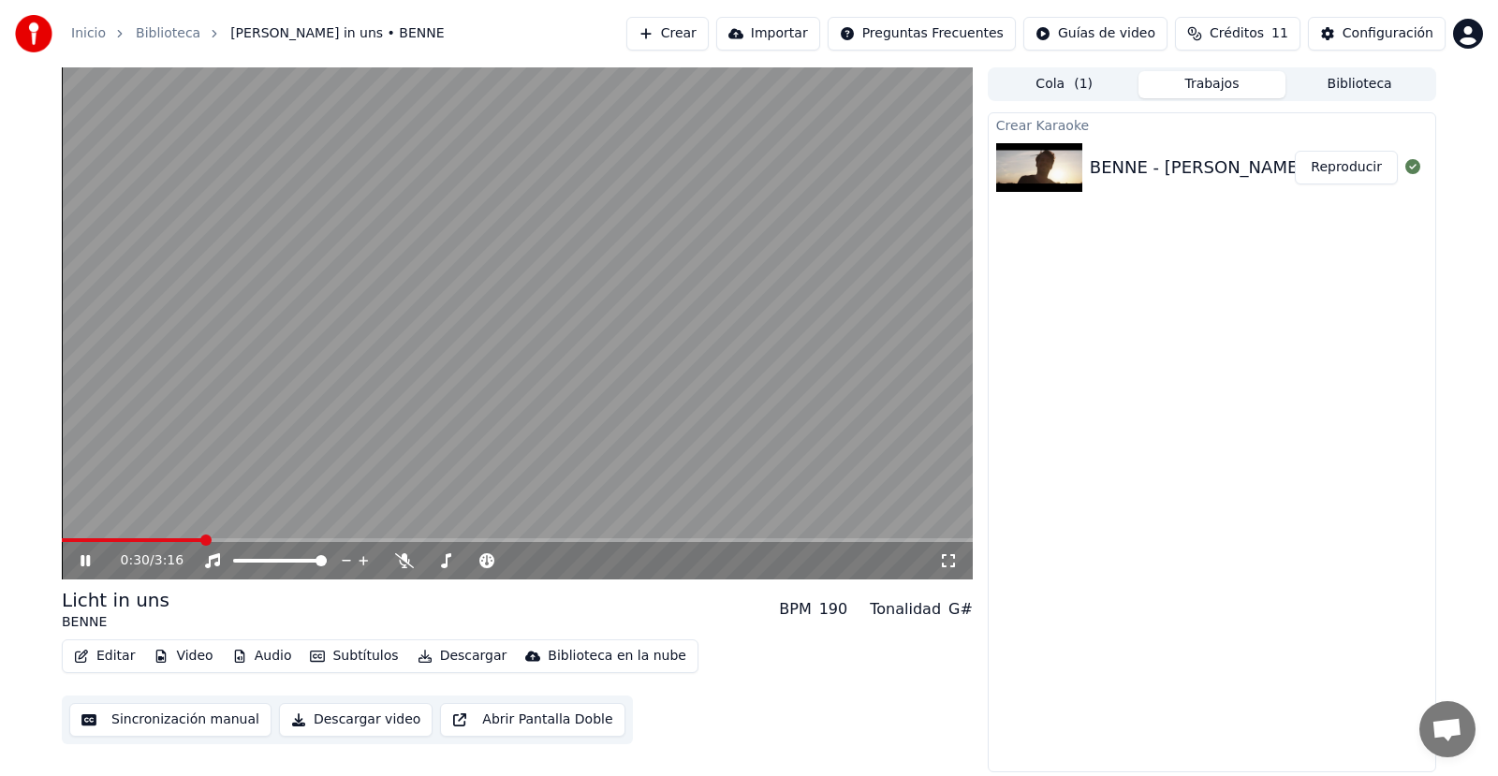
click at [255, 650] on button "Audio" at bounding box center [262, 656] width 75 height 26
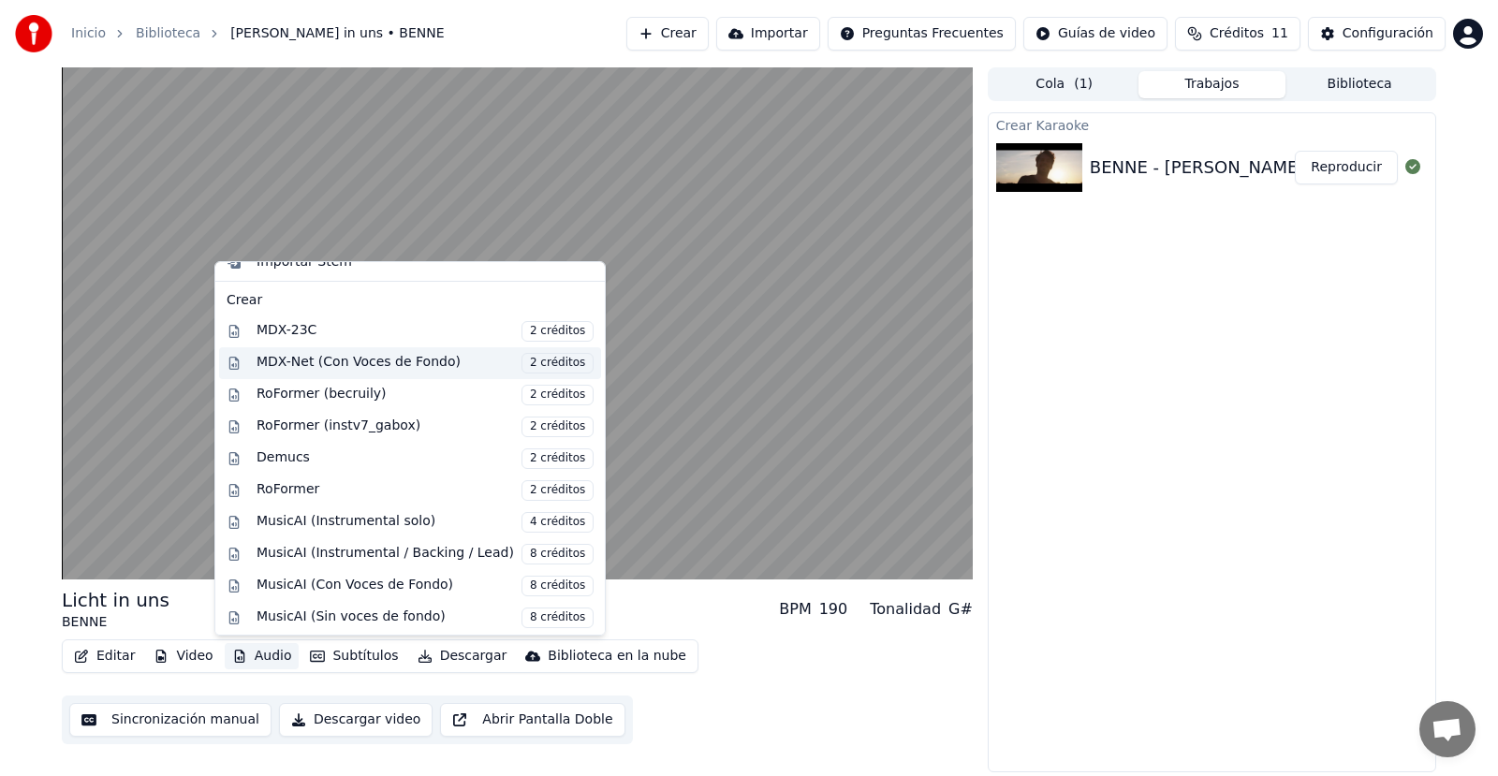
scroll to position [190, 0]
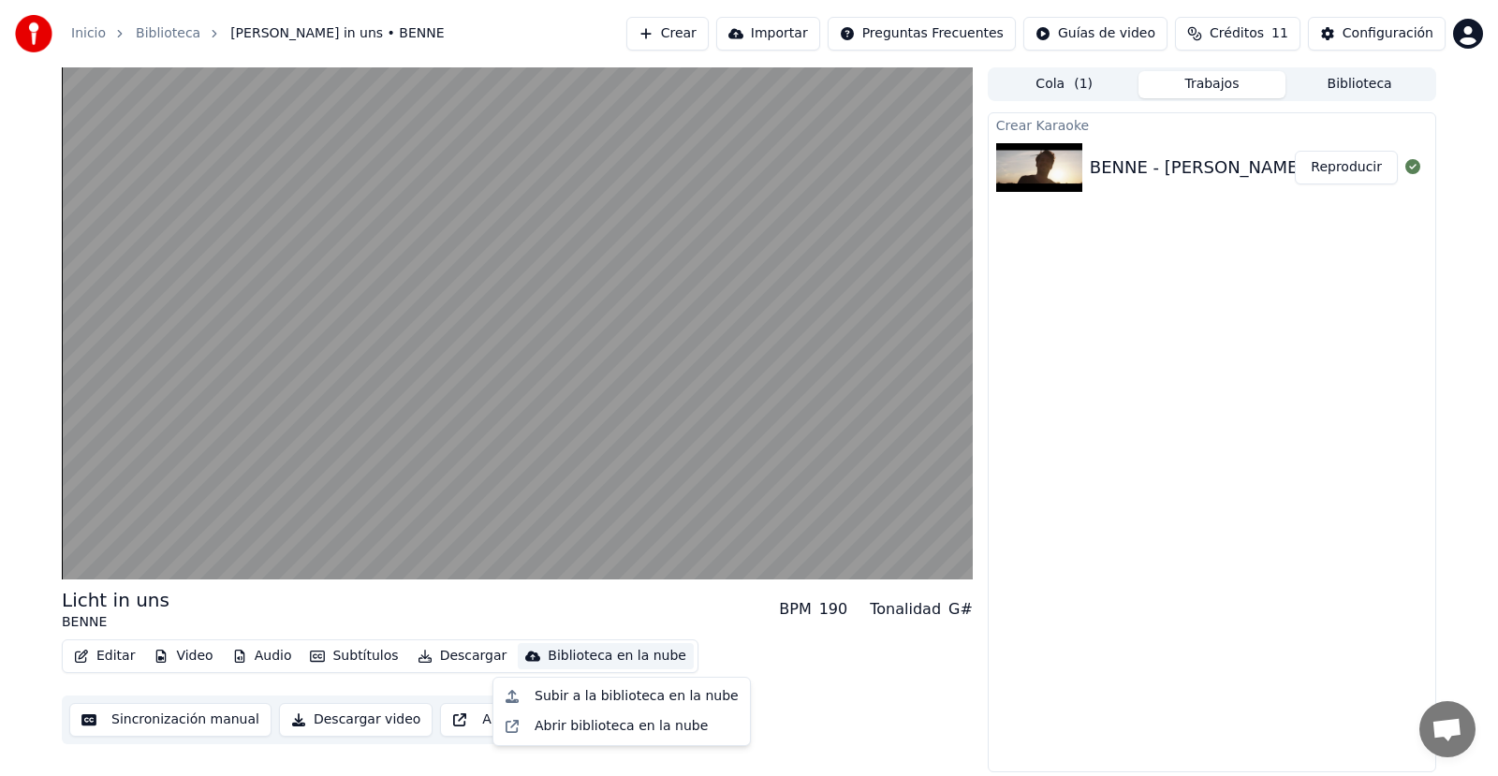
click at [769, 682] on div "Editar Video Audio Subtítulos Descargar Biblioteca en la nube Sincronización ma…" at bounding box center [517, 691] width 911 height 105
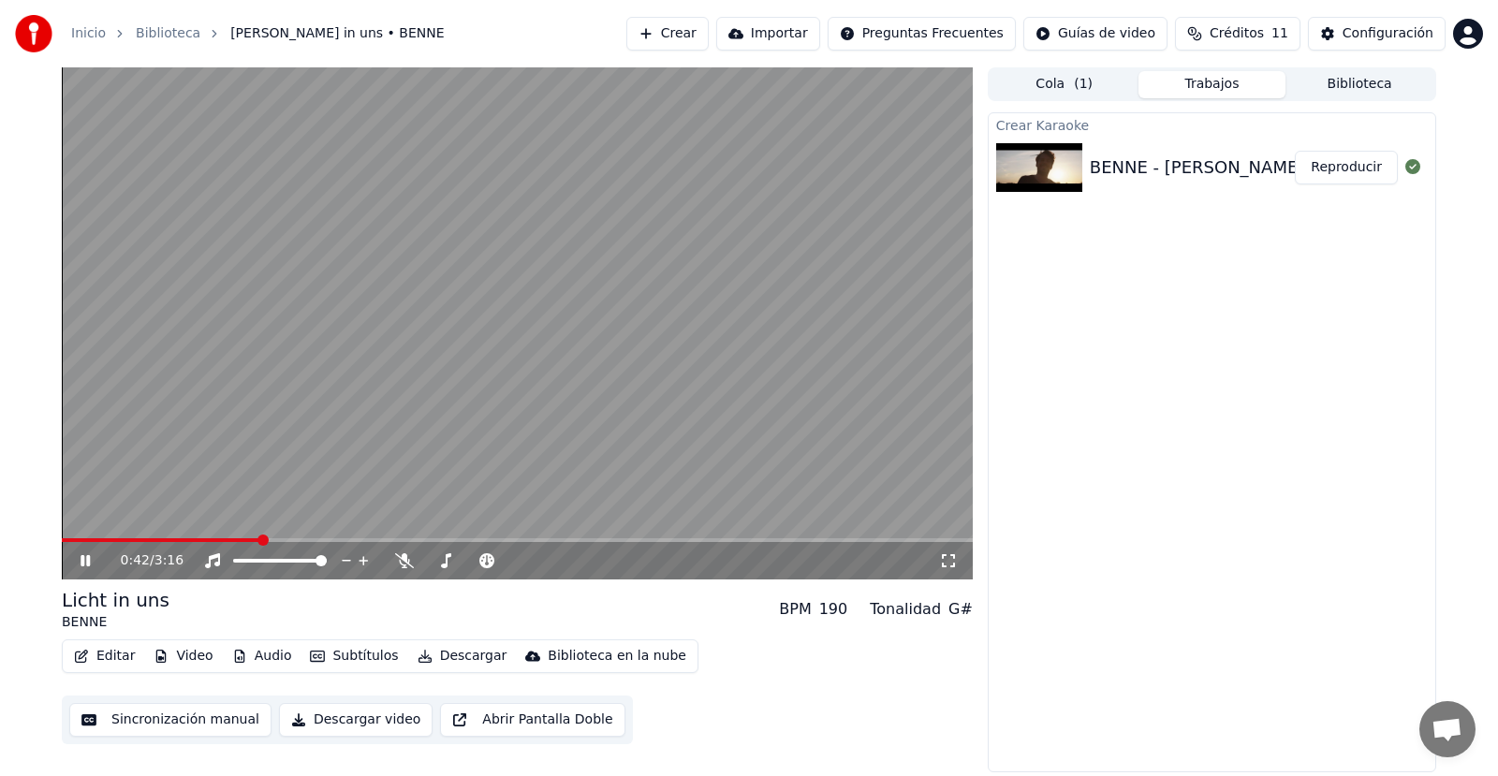
click at [90, 561] on icon at bounding box center [84, 560] width 9 height 11
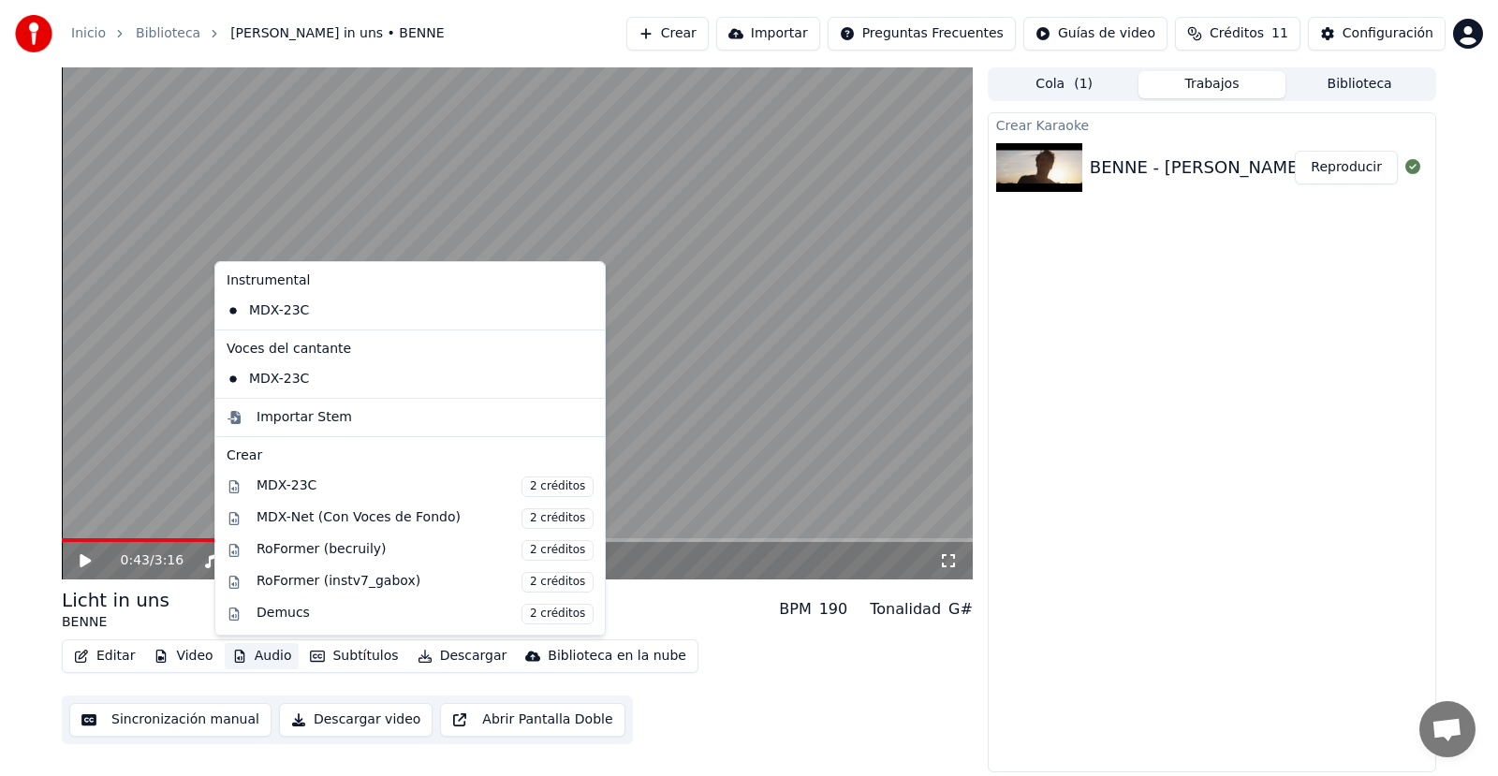
click at [271, 659] on button "Audio" at bounding box center [262, 656] width 75 height 26
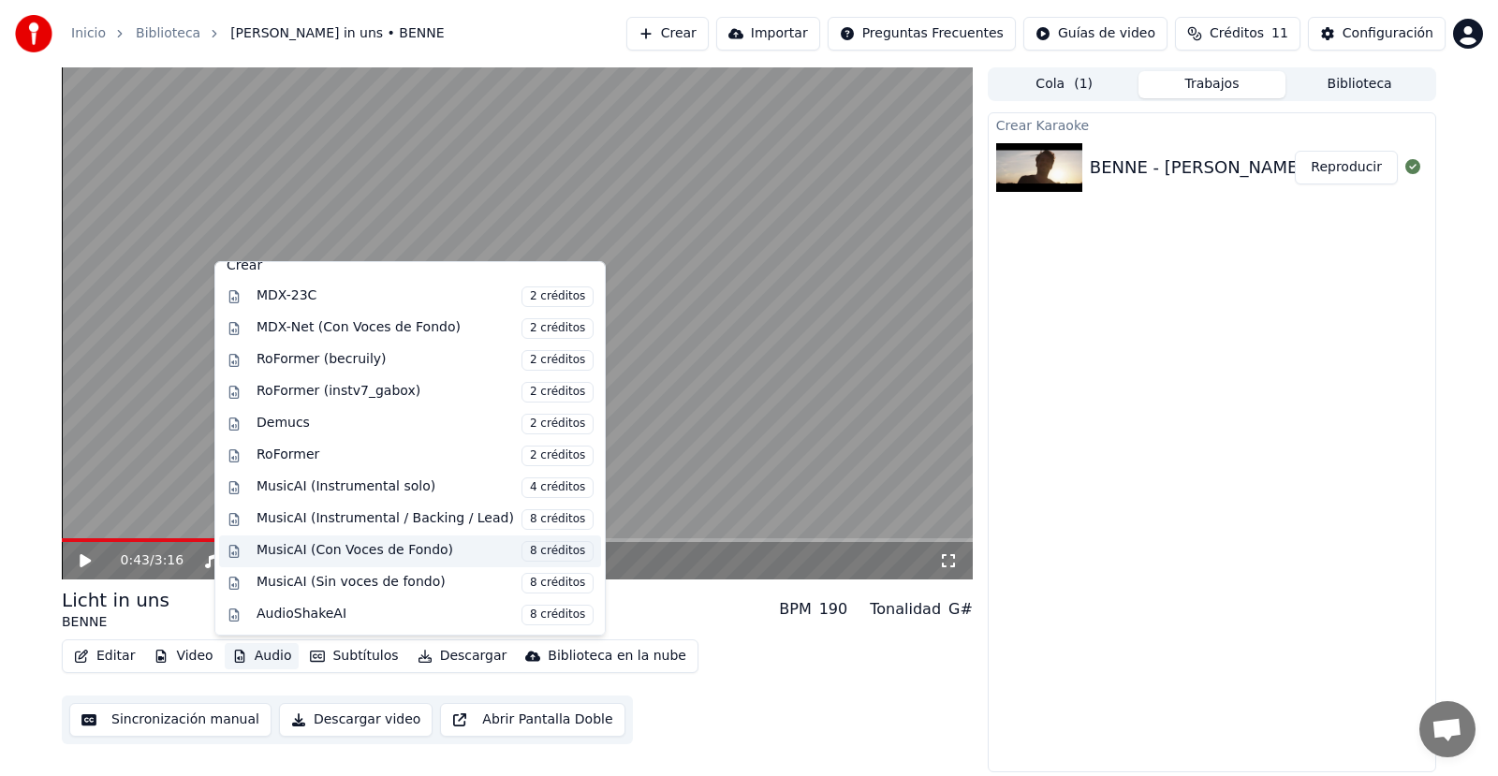
click at [359, 553] on div "MusicAI (Con Voces de Fondo) 8 créditos" at bounding box center [424, 551] width 337 height 21
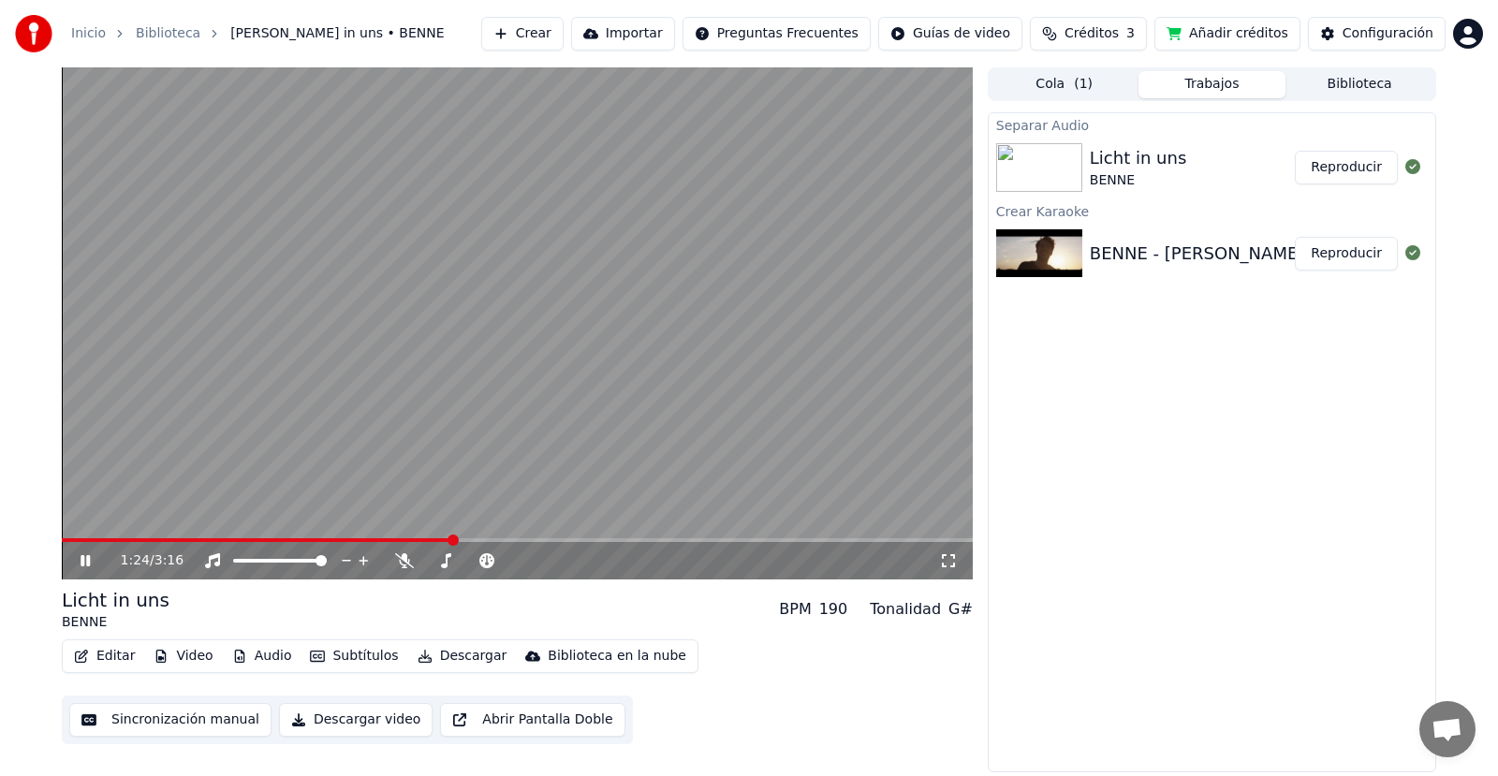
click at [1079, 30] on button "Créditos 3" at bounding box center [1088, 34] width 117 height 34
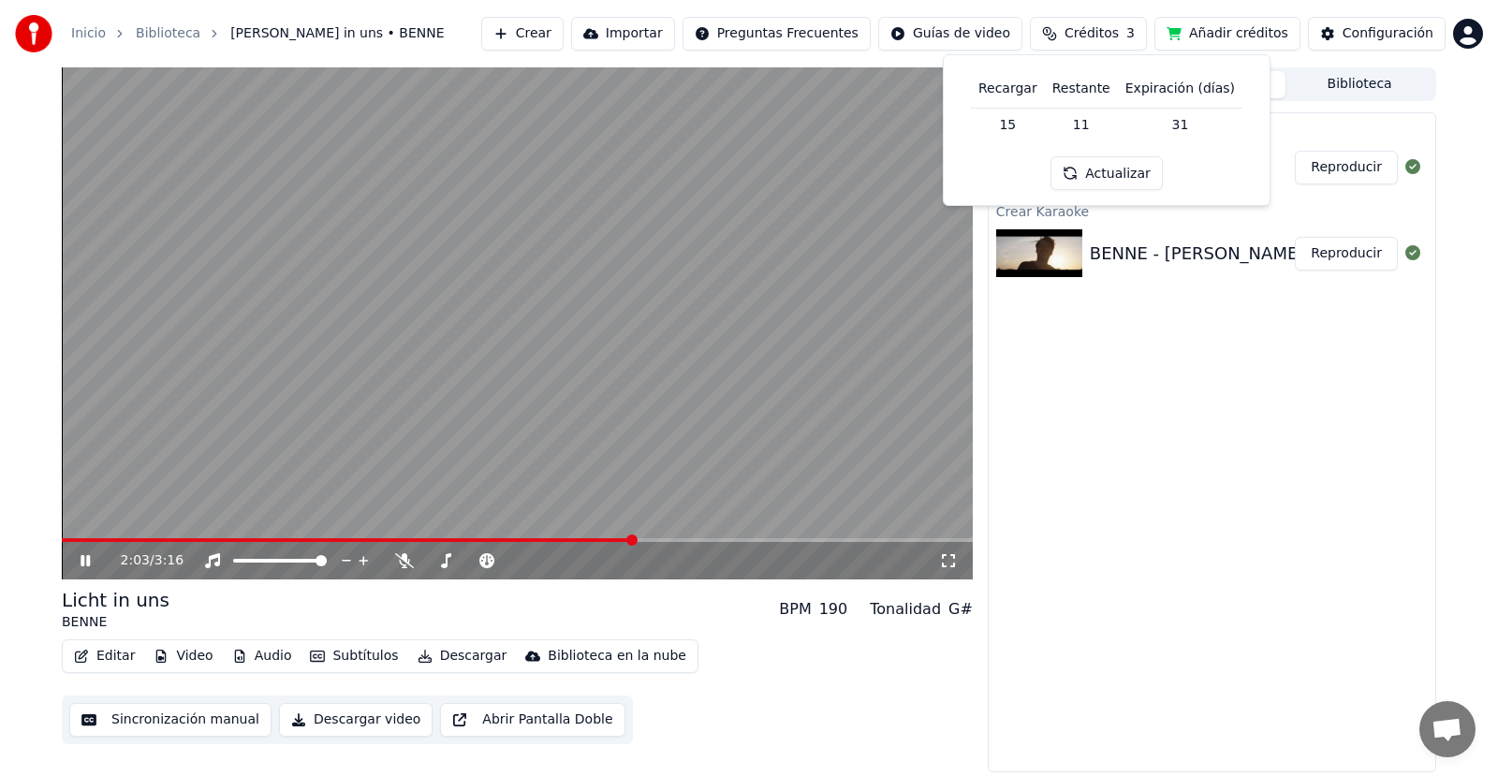
click at [86, 556] on icon at bounding box center [99, 560] width 44 height 15
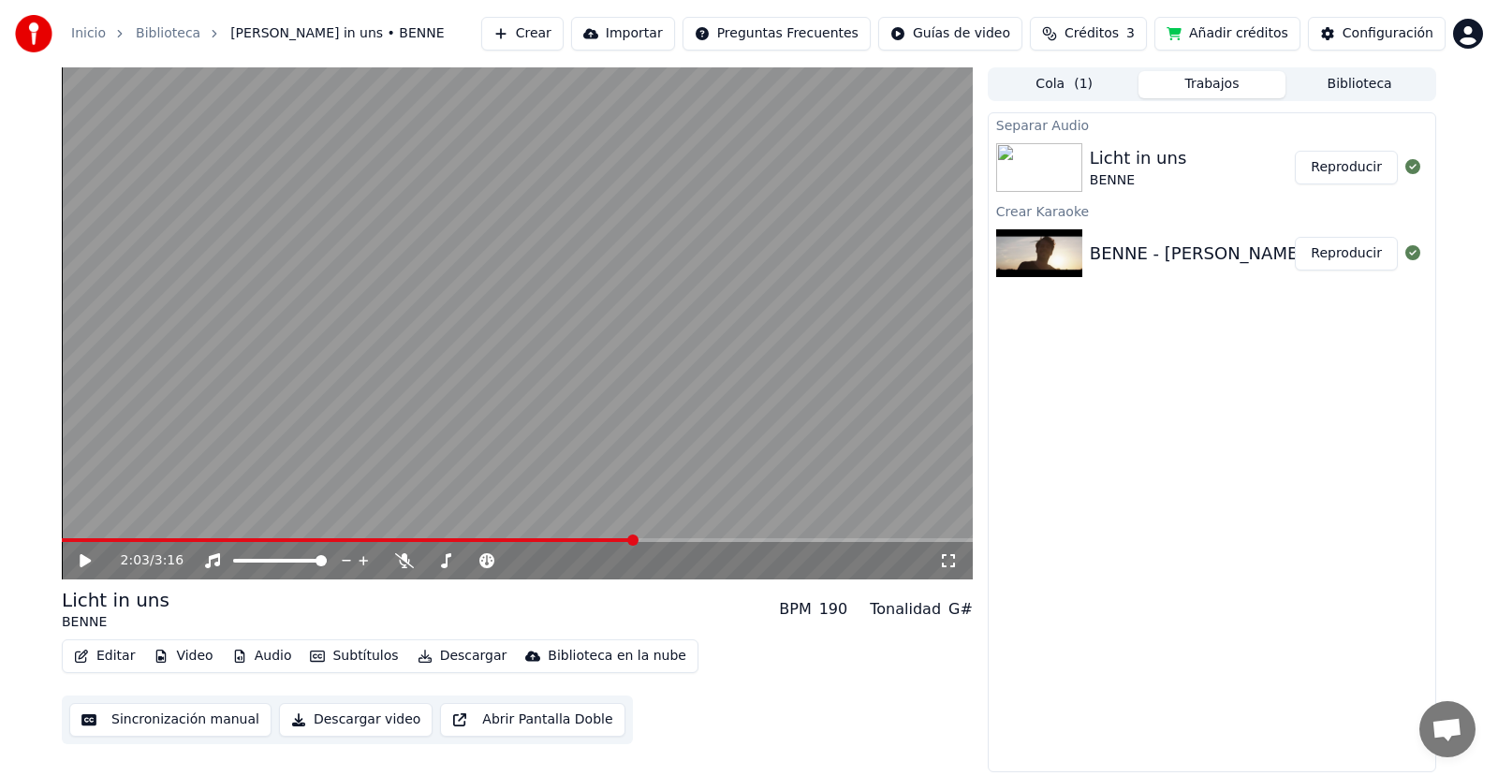
click at [71, 570] on div "2:03 / 3:16" at bounding box center [517, 560] width 896 height 19
click at [84, 565] on icon at bounding box center [85, 560] width 11 height 13
click at [319, 459] on video at bounding box center [517, 323] width 911 height 512
click at [84, 560] on icon at bounding box center [85, 560] width 11 height 13
click at [1265, 38] on button "Añadir créditos" at bounding box center [1227, 34] width 146 height 34
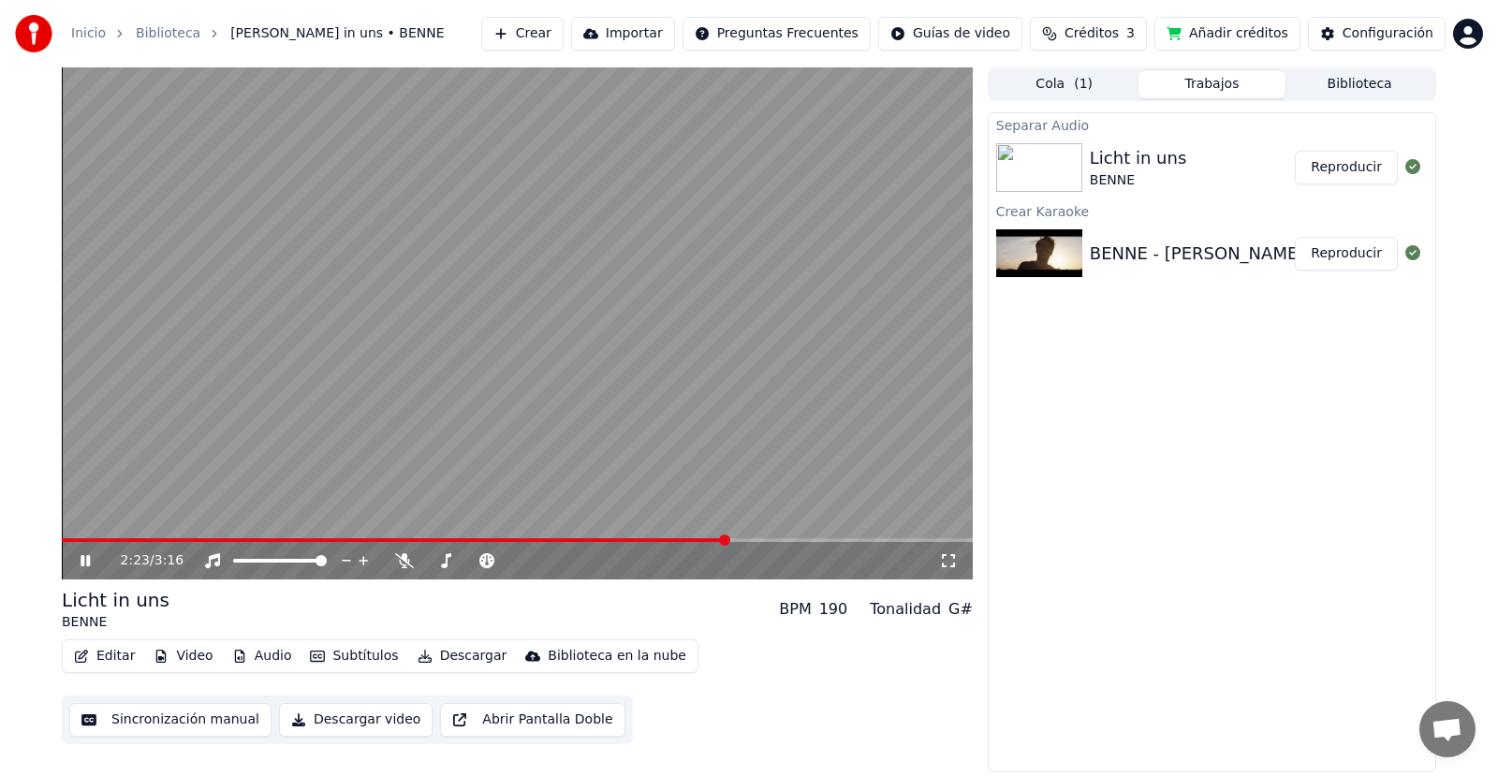
click at [271, 661] on button "Audio" at bounding box center [262, 656] width 75 height 26
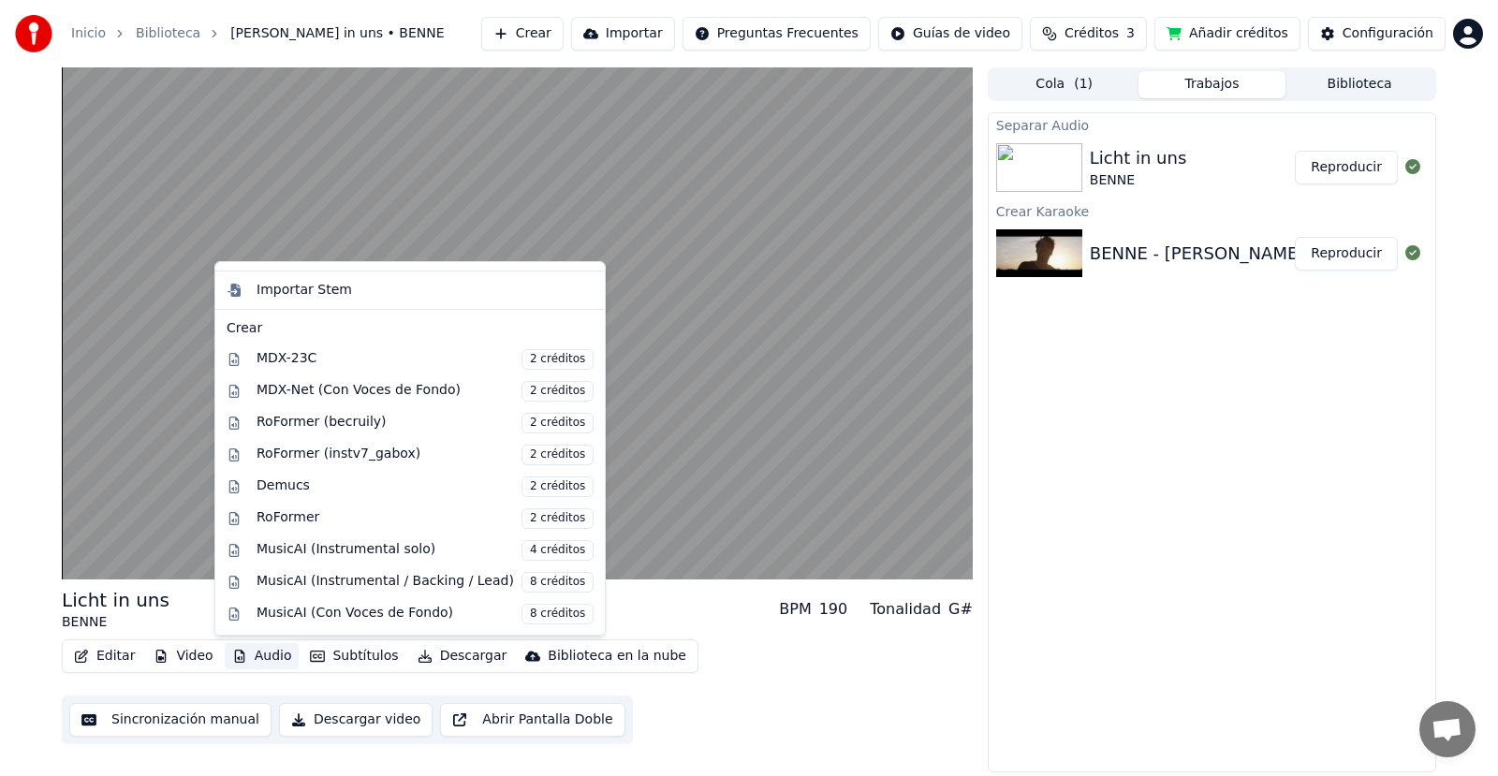
scroll to position [250, 0]
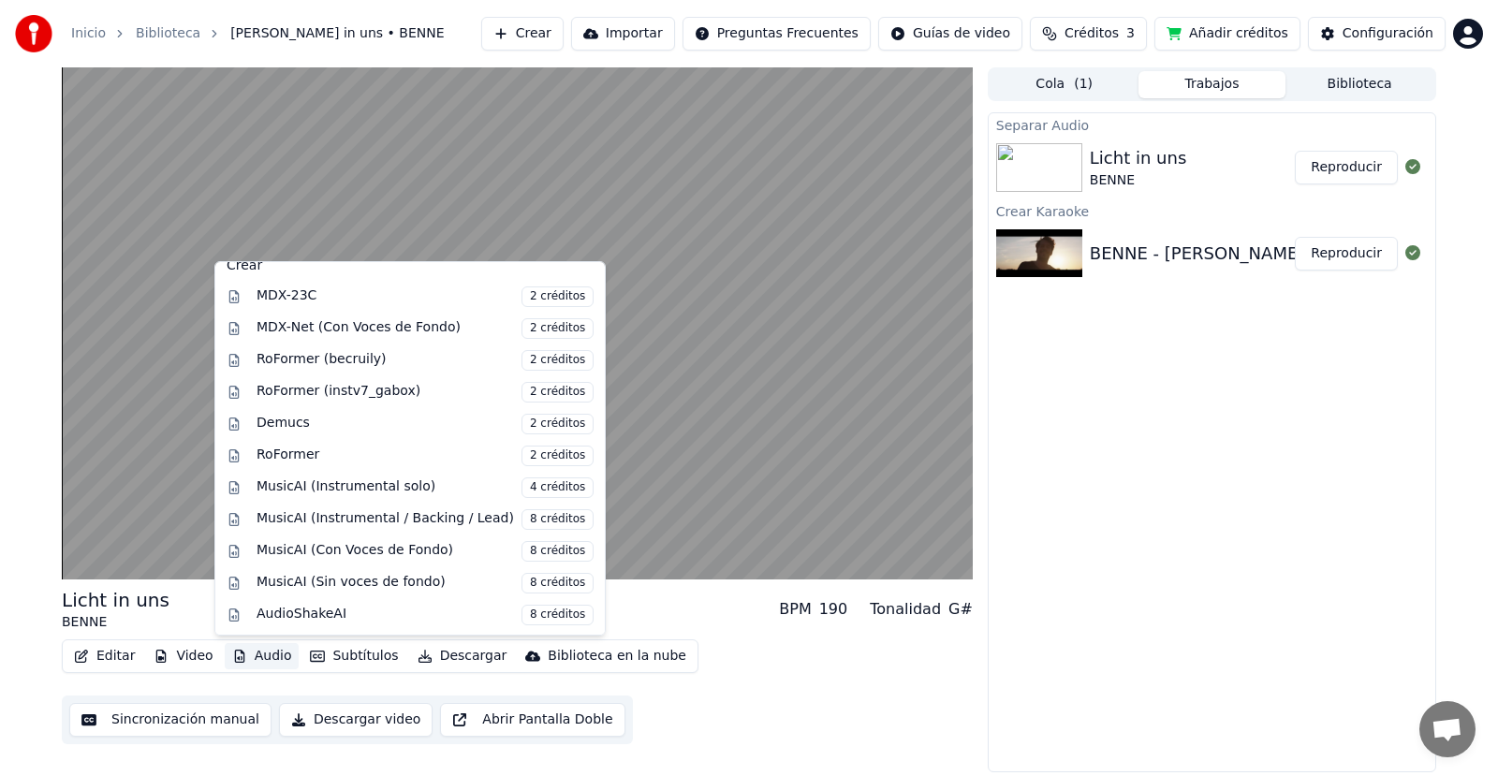
click at [744, 668] on div "Editar Video Audio Subtítulos Descargar Biblioteca en la nube Sincronización ma…" at bounding box center [517, 691] width 911 height 105
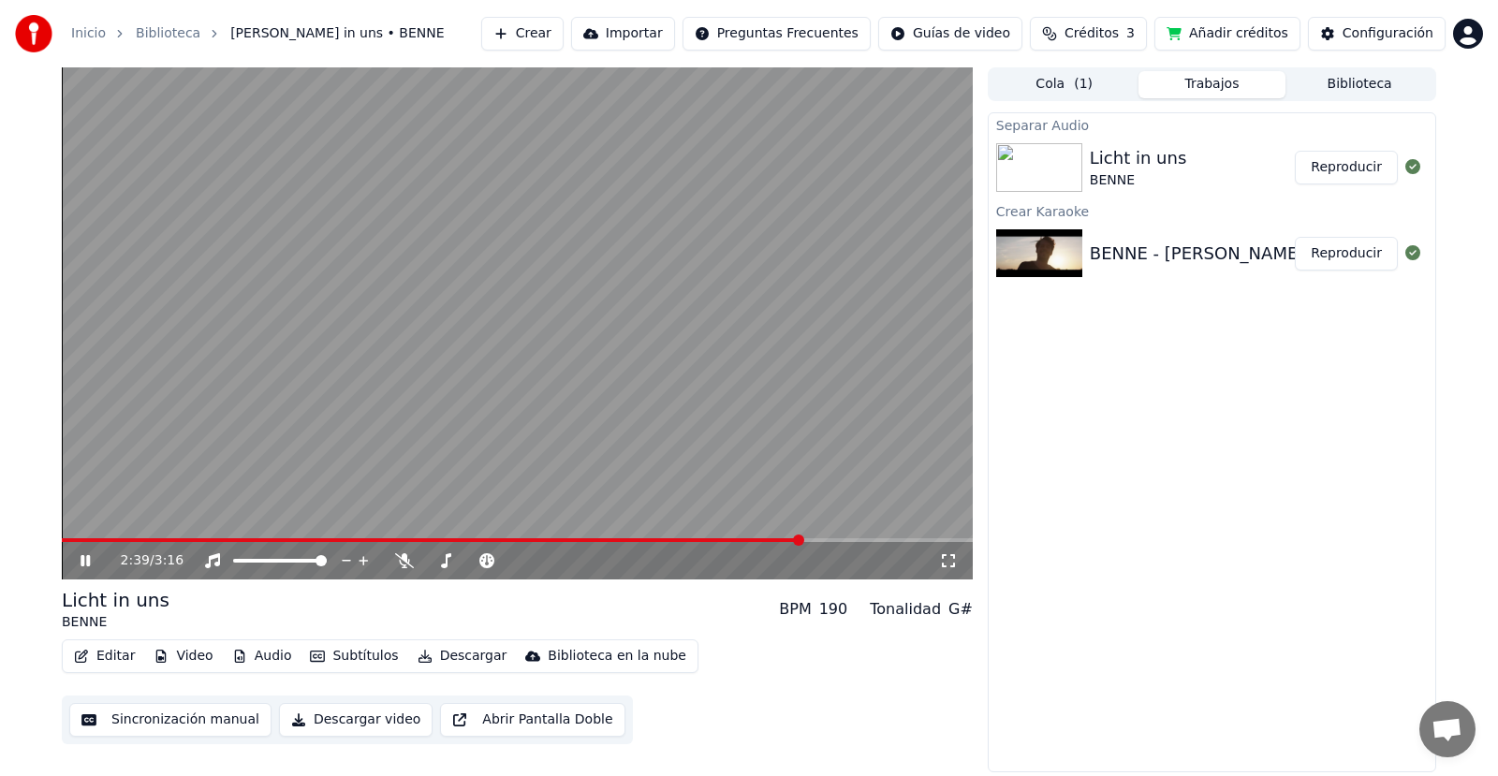
click at [94, 563] on icon at bounding box center [99, 560] width 44 height 15
click at [1118, 32] on span "Créditos" at bounding box center [1091, 33] width 54 height 19
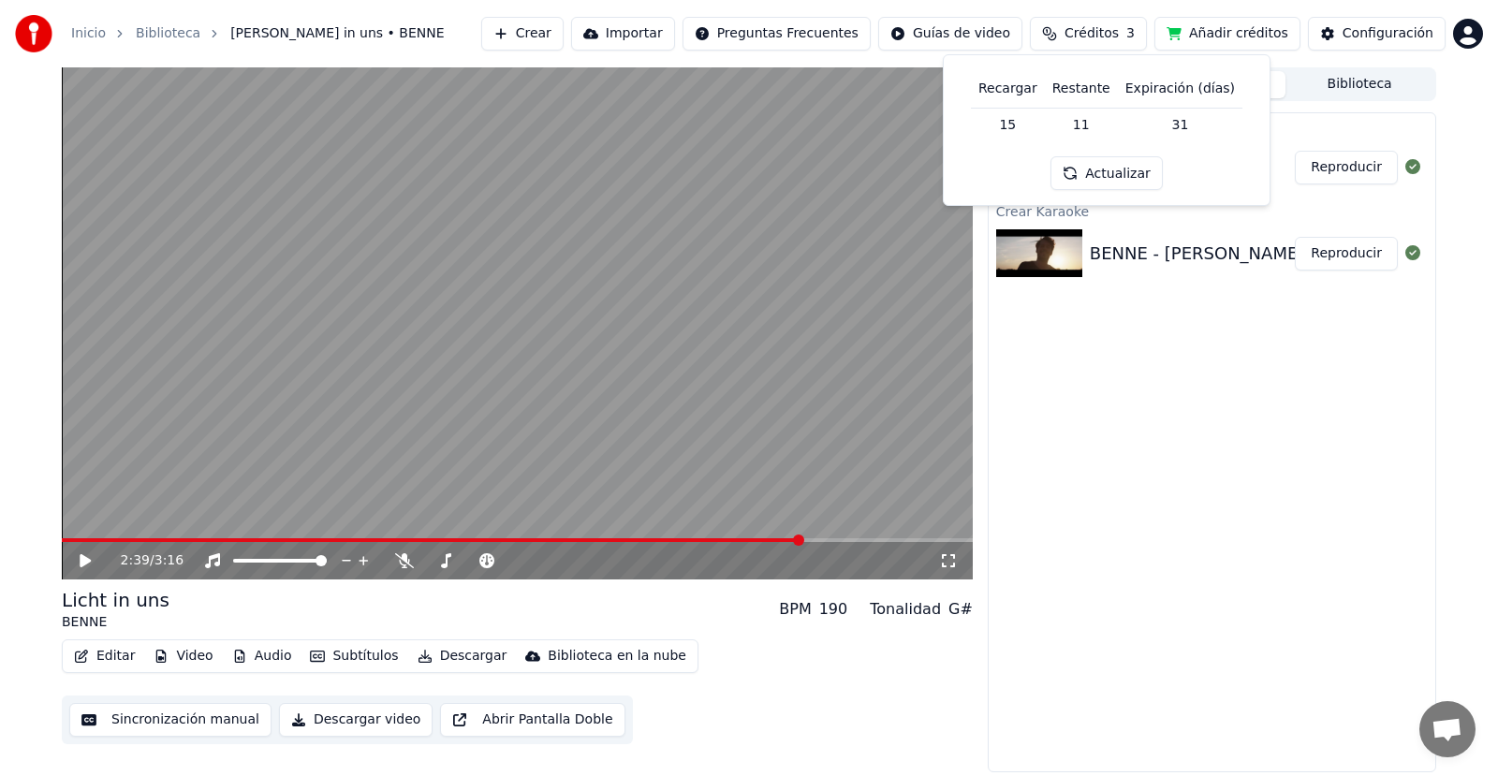
click at [1128, 164] on button "Actualizar" at bounding box center [1105, 173] width 111 height 34
click at [1125, 162] on button "Actualizar" at bounding box center [1105, 173] width 111 height 34
